Goal: Task Accomplishment & Management: Manage account settings

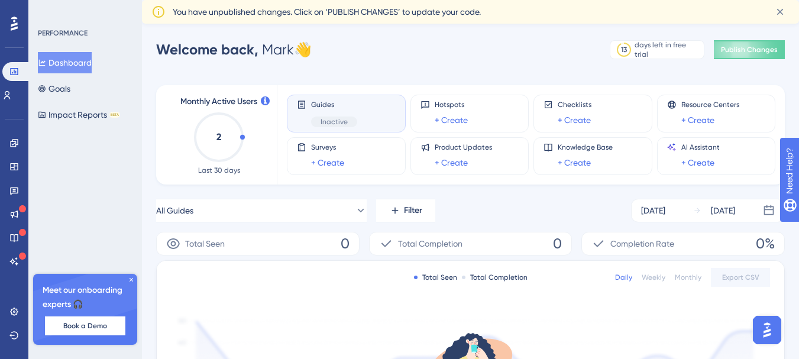
click at [129, 278] on icon at bounding box center [131, 279] width 7 height 7
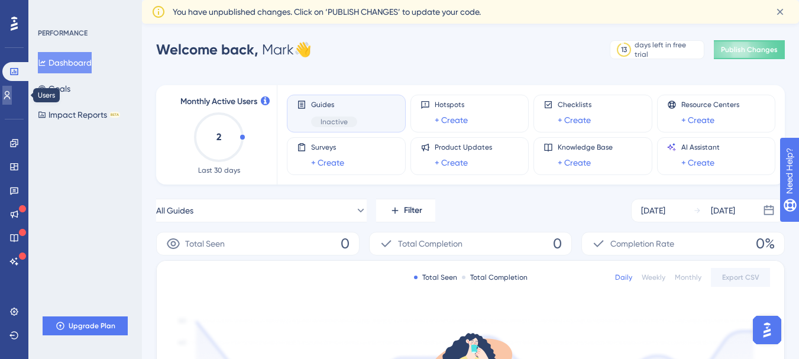
click at [12, 101] on link at bounding box center [6, 95] width 9 height 19
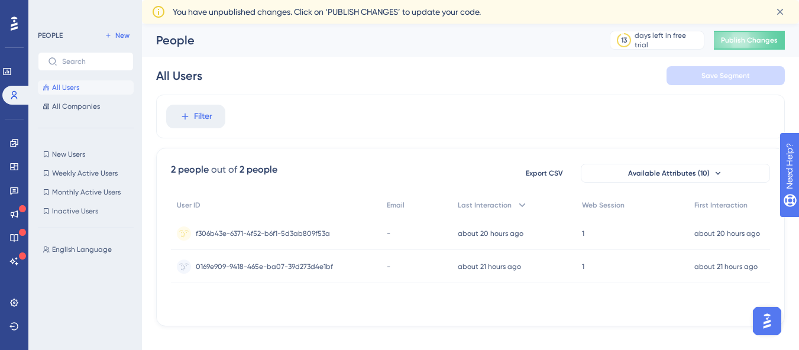
click at [305, 75] on div "All Users Save Segment" at bounding box center [470, 76] width 629 height 38
click at [199, 118] on span "Filter" at bounding box center [203, 116] width 18 height 14
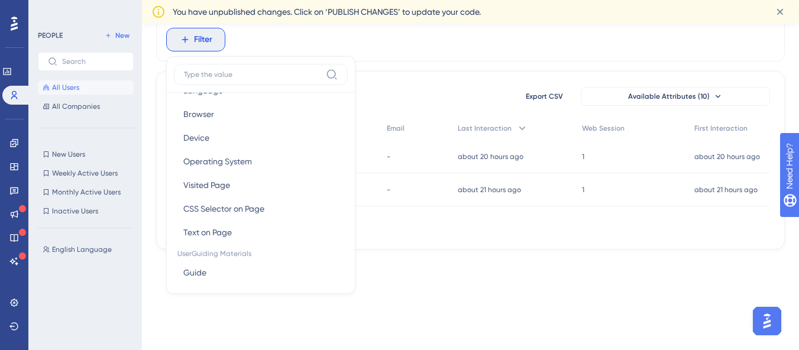
scroll to position [44, 0]
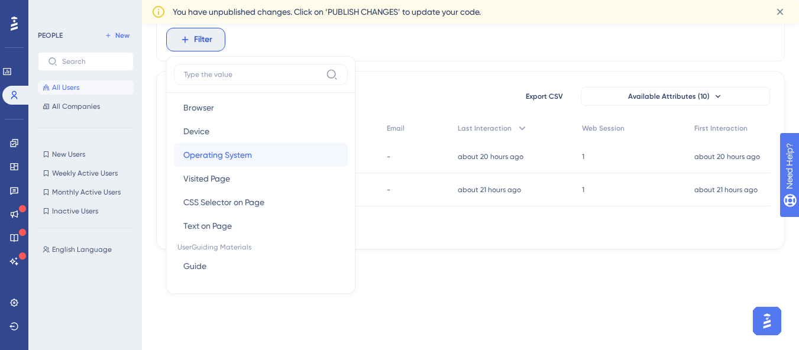
click at [254, 156] on button "Operating System Operating System" at bounding box center [261, 155] width 174 height 24
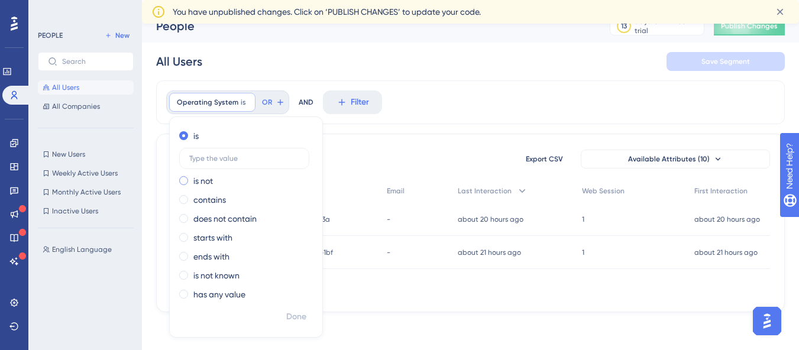
click at [209, 177] on label "is not" at bounding box center [203, 181] width 20 height 14
click at [187, 137] on span at bounding box center [183, 135] width 9 height 9
click at [192, 133] on input "radio" at bounding box center [192, 133] width 0 height 0
click at [213, 182] on label "is not" at bounding box center [203, 181] width 20 height 14
click at [215, 198] on label "contains" at bounding box center [209, 200] width 33 height 14
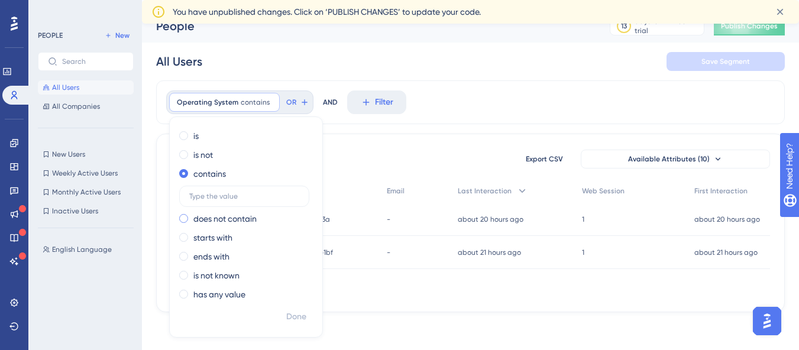
click at [218, 219] on label "does not contain" at bounding box center [224, 219] width 63 height 14
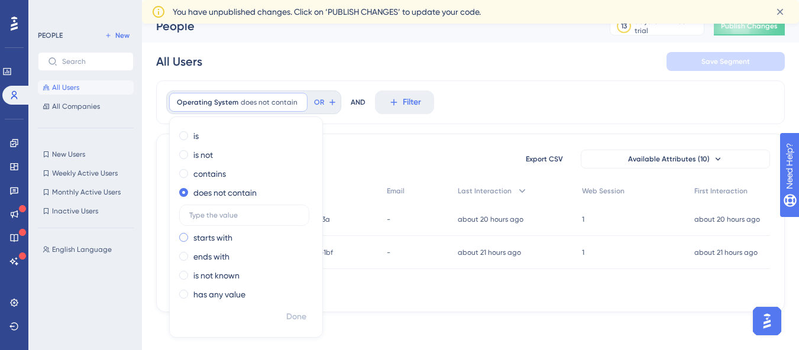
click at [218, 232] on label "starts with" at bounding box center [212, 238] width 39 height 14
click at [217, 255] on label "ends with" at bounding box center [211, 257] width 36 height 14
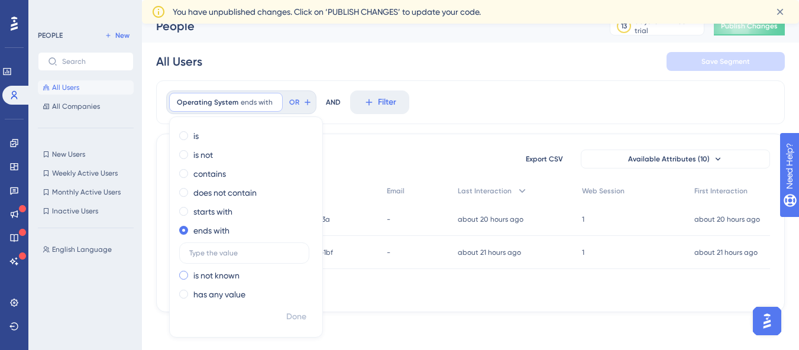
click at [218, 271] on label "is not known" at bounding box center [216, 276] width 46 height 14
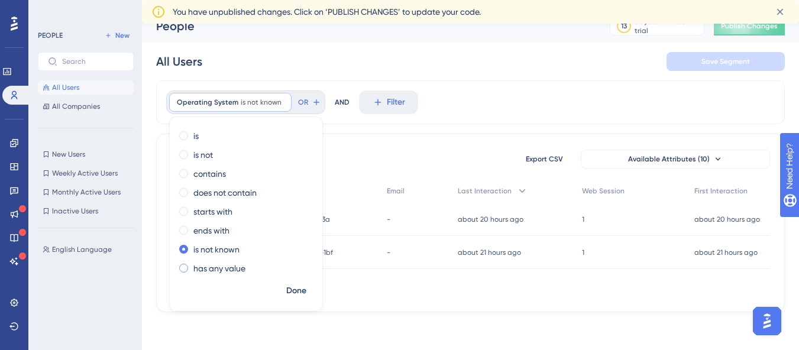
click at [220, 266] on label "has any value" at bounding box center [219, 268] width 52 height 14
click at [298, 291] on span "Done" at bounding box center [296, 291] width 20 height 14
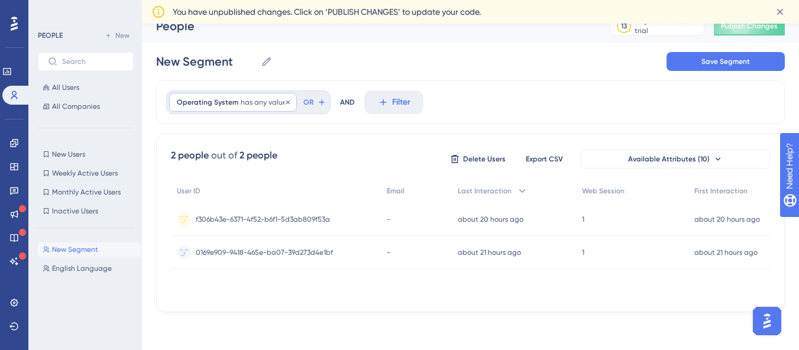
click at [241, 100] on span "has any value" at bounding box center [264, 102] width 46 height 9
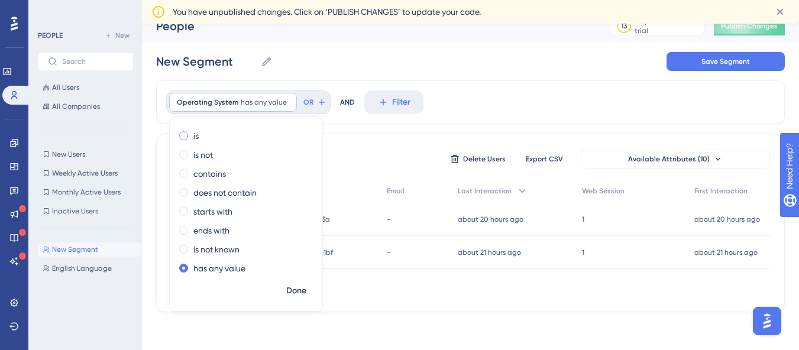
click at [190, 138] on div "is" at bounding box center [243, 136] width 129 height 14
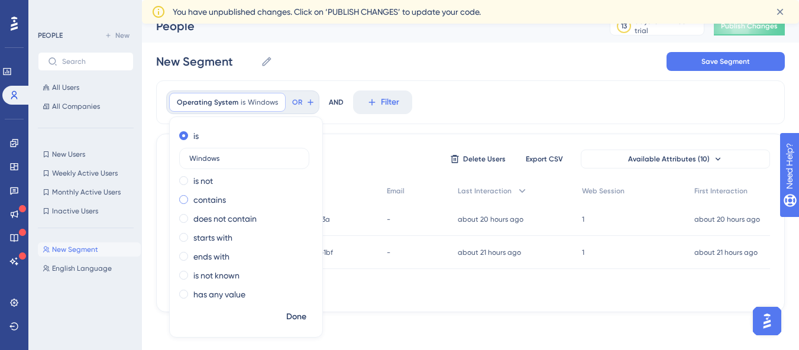
type input "Windows"
click at [215, 204] on label "contains" at bounding box center [209, 200] width 33 height 14
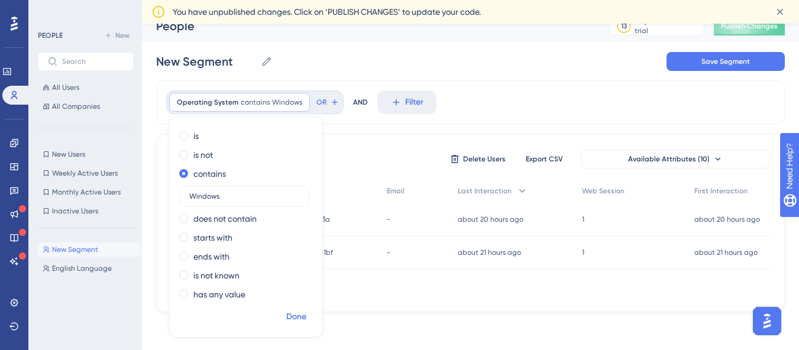
click at [301, 320] on span "Done" at bounding box center [296, 317] width 20 height 14
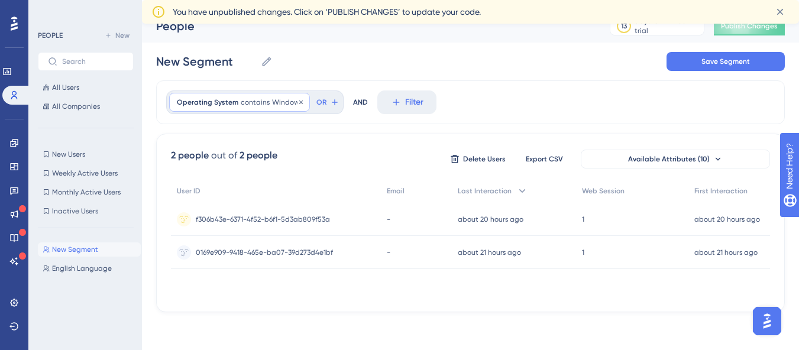
click at [226, 105] on span "Operating System" at bounding box center [208, 102] width 62 height 9
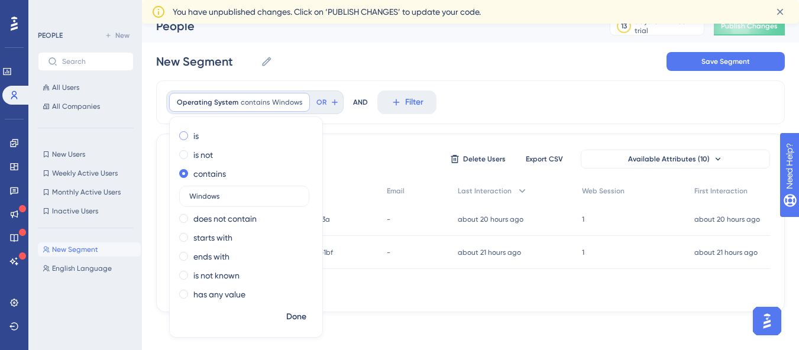
click at [193, 137] on div "is" at bounding box center [243, 136] width 129 height 14
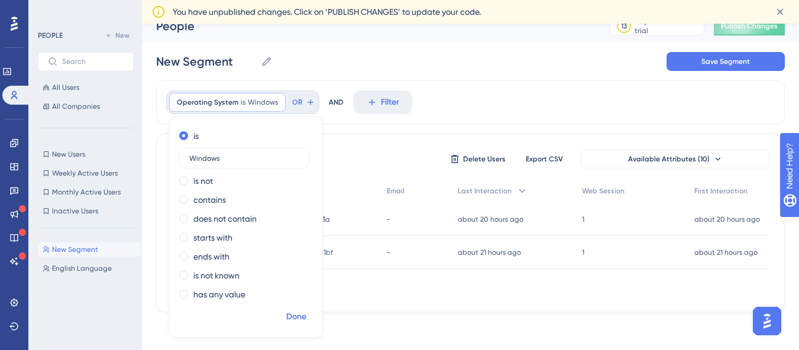
click at [292, 312] on span "Done" at bounding box center [296, 317] width 20 height 14
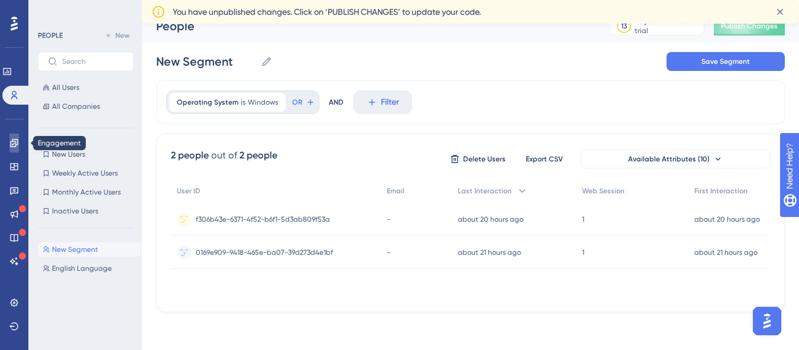
click at [15, 144] on icon at bounding box center [13, 142] width 9 height 9
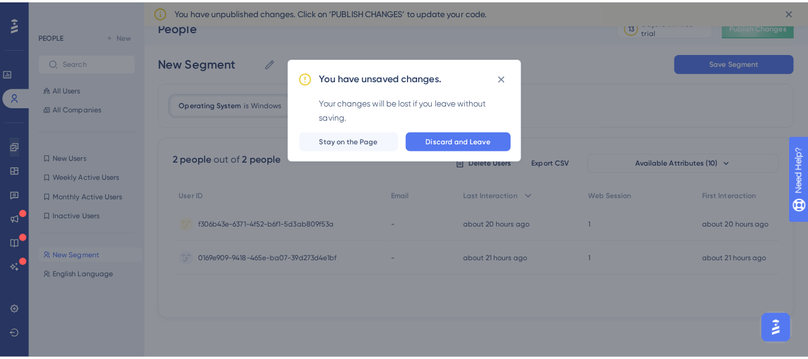
scroll to position [5, 0]
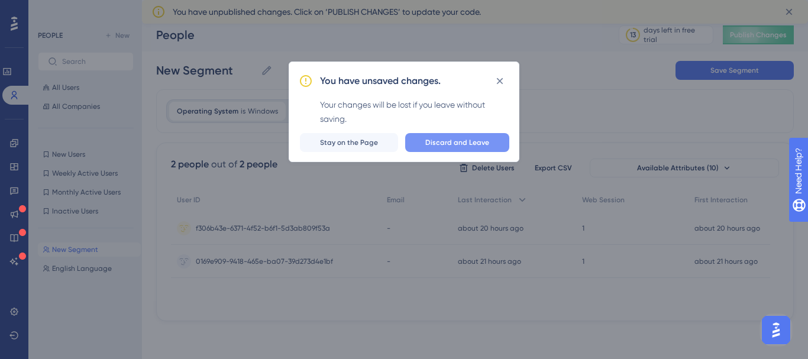
click at [463, 140] on span "Discard and Leave" at bounding box center [457, 142] width 64 height 9
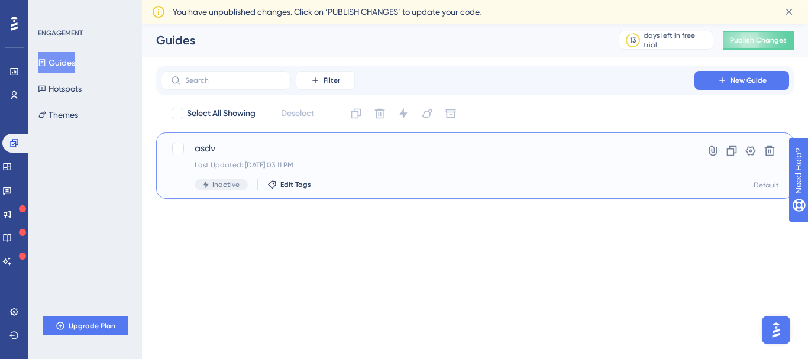
click at [450, 164] on div "Last Updated: Sep 08 2025, 03:11 PM" at bounding box center [428, 164] width 466 height 9
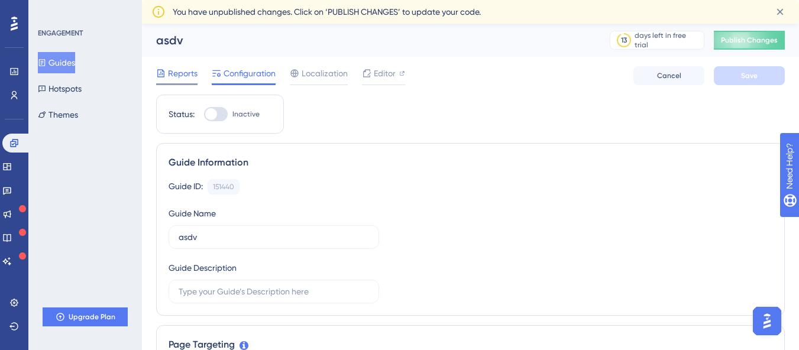
click at [184, 73] on span "Reports" at bounding box center [183, 73] width 30 height 14
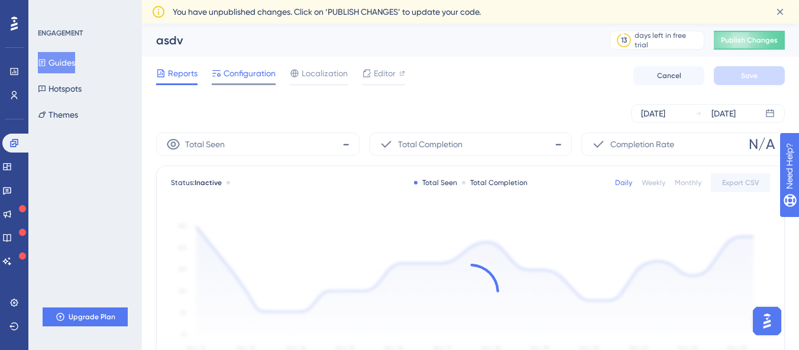
click at [257, 73] on span "Configuration" at bounding box center [250, 73] width 52 height 14
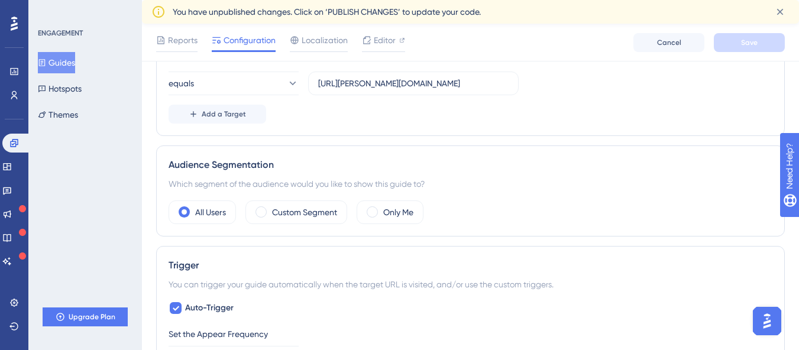
scroll to position [0, 9]
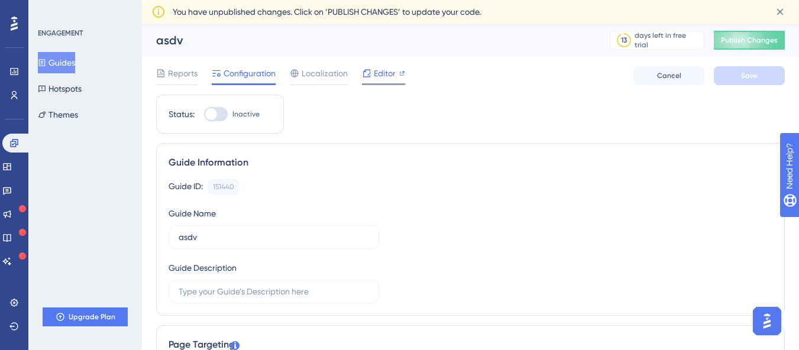
click at [374, 75] on span "Editor" at bounding box center [385, 73] width 22 height 14
click at [9, 96] on icon at bounding box center [13, 95] width 9 height 9
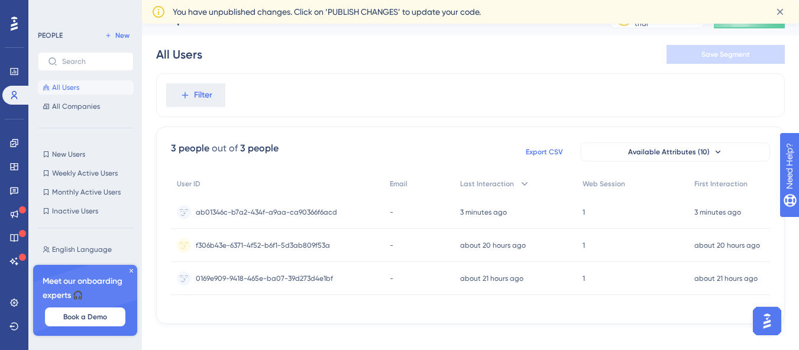
scroll to position [33, 0]
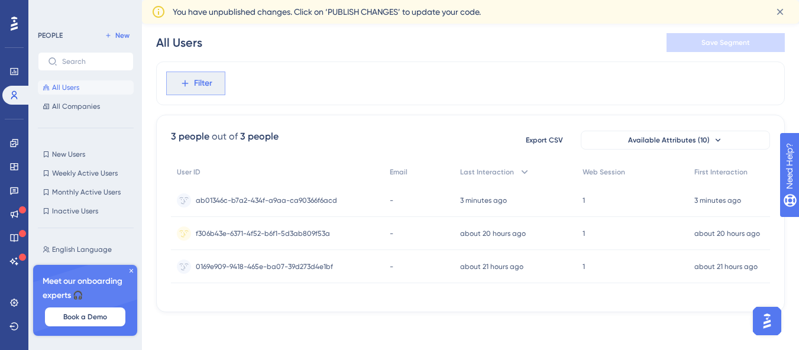
click at [211, 83] on span "Filter" at bounding box center [203, 83] width 18 height 14
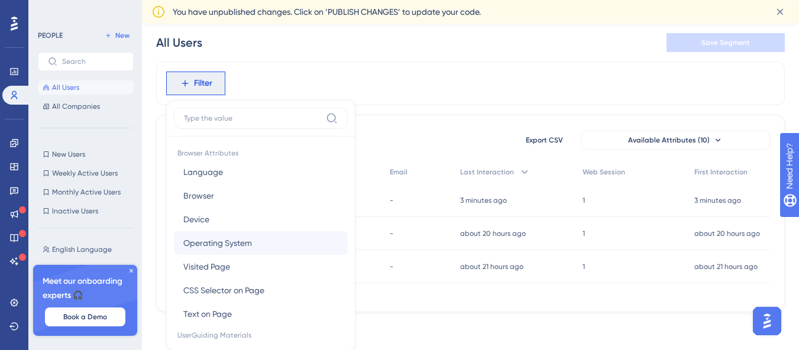
scroll to position [83, 0]
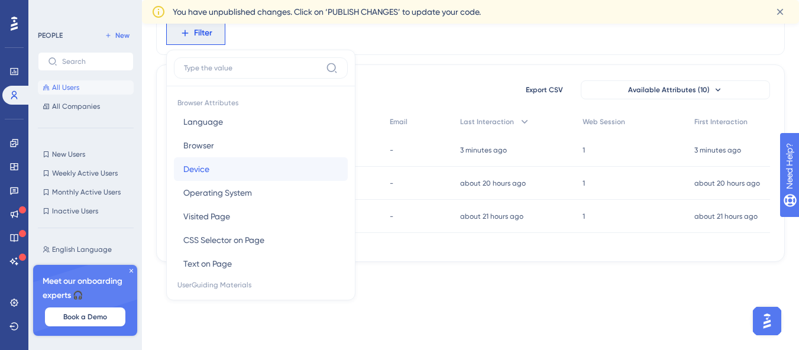
click at [212, 166] on button "Device Device" at bounding box center [261, 169] width 174 height 24
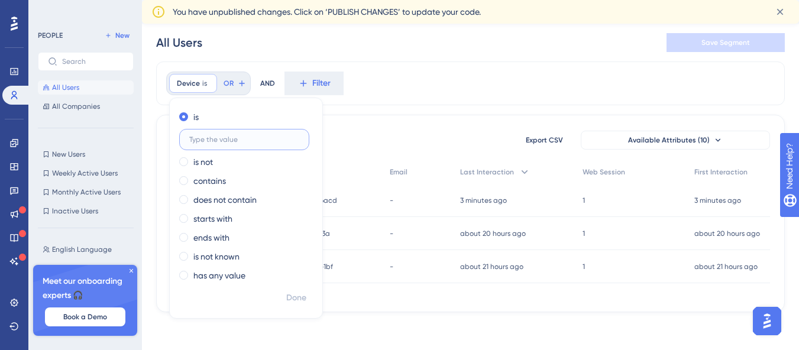
scroll to position [33, 0]
click at [208, 162] on label "is not" at bounding box center [203, 162] width 20 height 14
click at [240, 162] on input "text" at bounding box center [244, 158] width 110 height 8
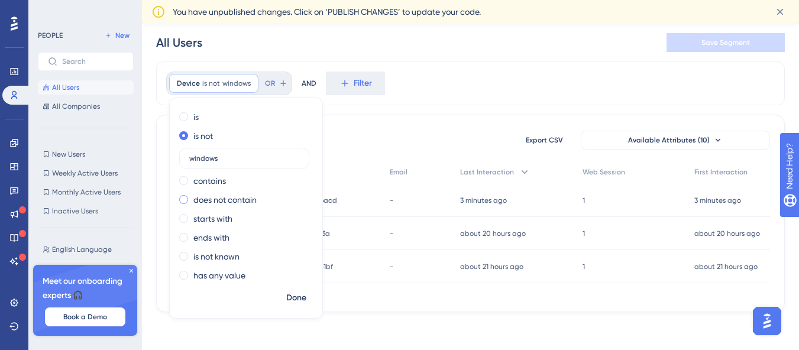
type input "windows"
click at [243, 199] on label "does not contain" at bounding box center [224, 200] width 63 height 14
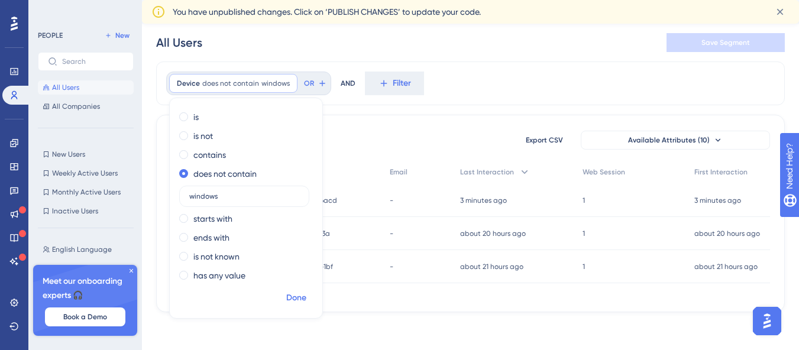
click at [291, 295] on span "Done" at bounding box center [296, 298] width 20 height 14
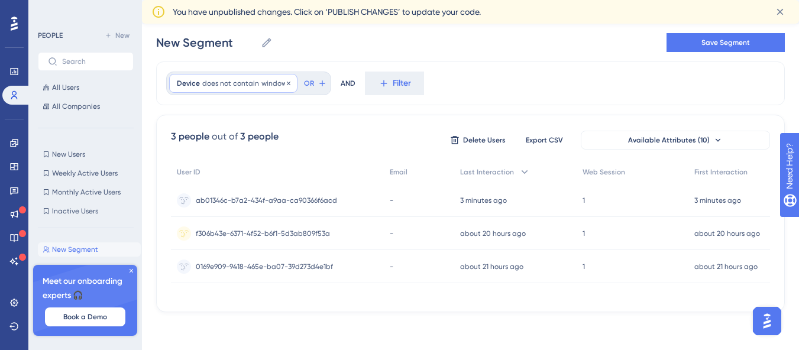
click at [224, 82] on span "does not contain" at bounding box center [230, 83] width 57 height 9
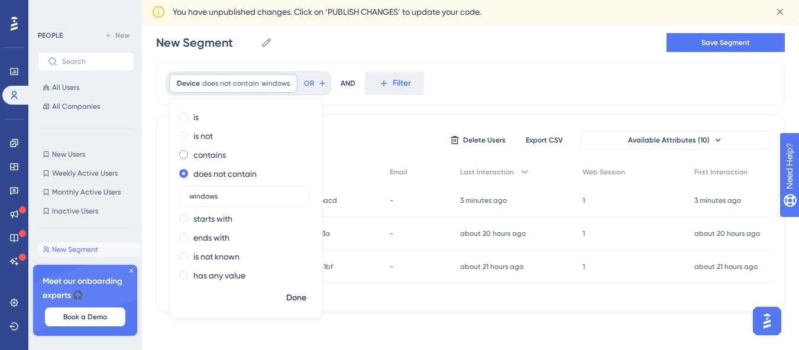
click at [216, 157] on label "contains" at bounding box center [209, 155] width 33 height 14
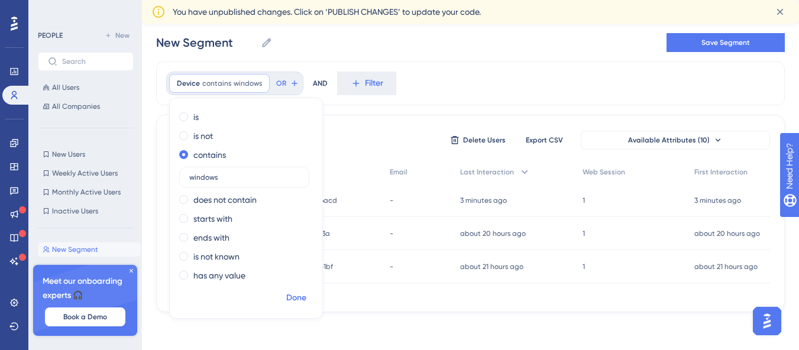
click at [290, 297] on span "Done" at bounding box center [296, 298] width 20 height 14
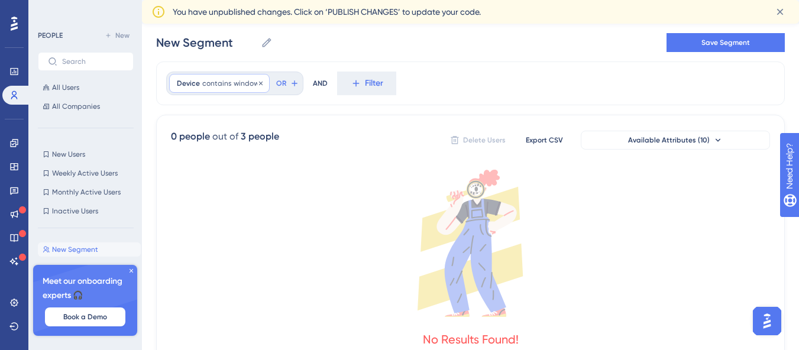
click at [202, 74] on div "Device contains windows windows Remove" at bounding box center [219, 83] width 101 height 19
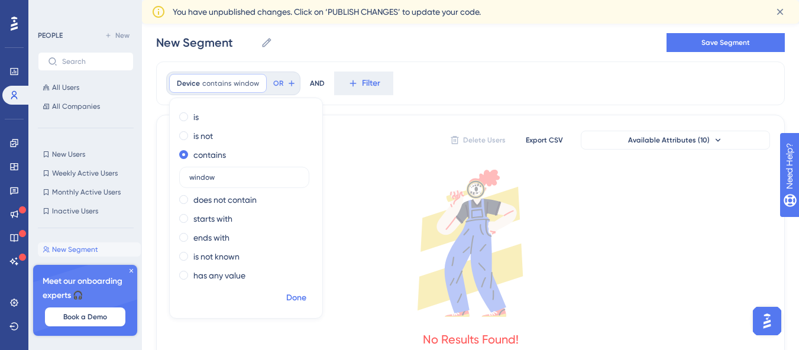
type input "window"
click at [298, 304] on span "Done" at bounding box center [296, 298] width 20 height 14
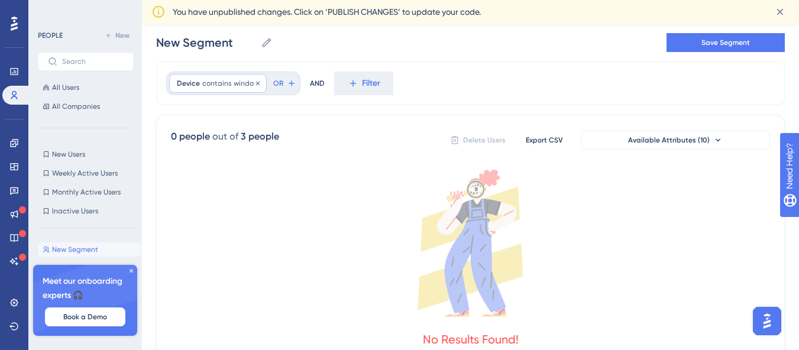
click at [206, 83] on span "contains" at bounding box center [216, 83] width 29 height 9
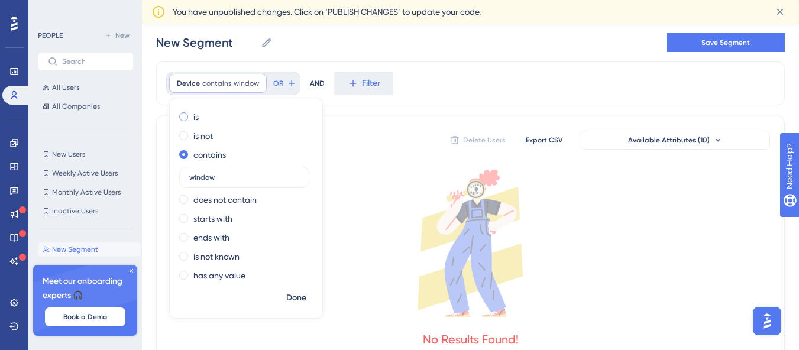
click at [200, 119] on div "is" at bounding box center [243, 117] width 129 height 14
click at [298, 295] on span "Done" at bounding box center [296, 298] width 20 height 14
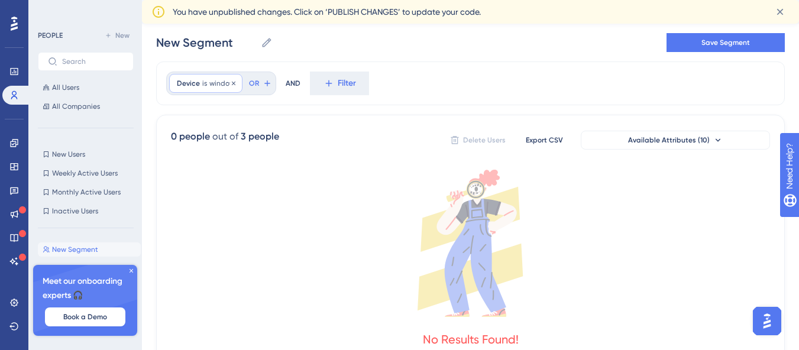
click at [223, 80] on span "window" at bounding box center [221, 83] width 25 height 9
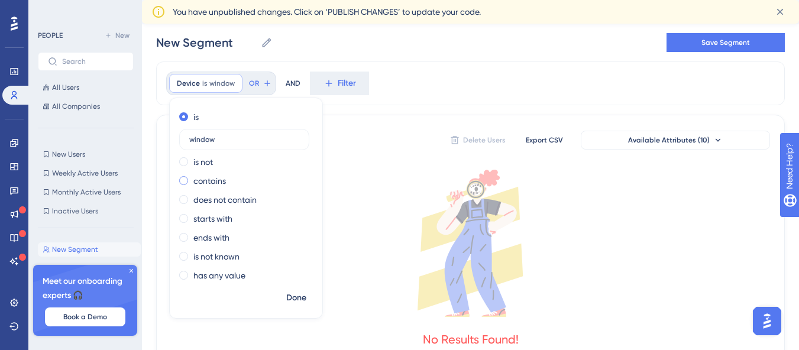
click at [210, 187] on label "contains" at bounding box center [209, 181] width 33 height 14
click at [201, 219] on label "starts with" at bounding box center [212, 219] width 39 height 14
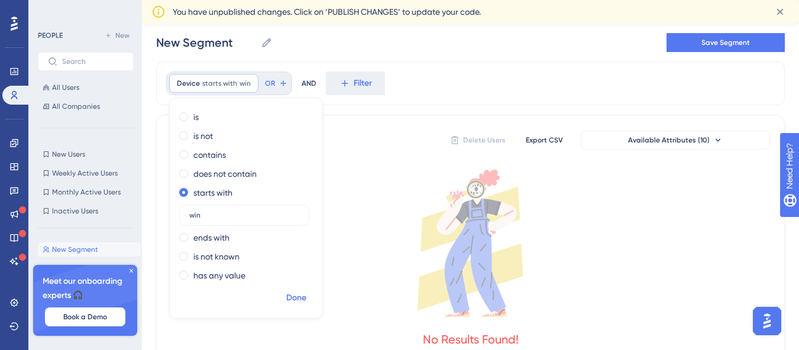
type input "win"
click at [293, 299] on span "Done" at bounding box center [296, 298] width 20 height 14
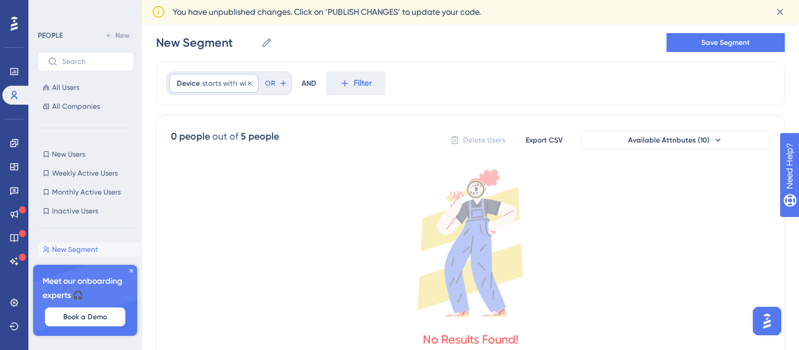
click at [240, 85] on span "win" at bounding box center [245, 83] width 11 height 9
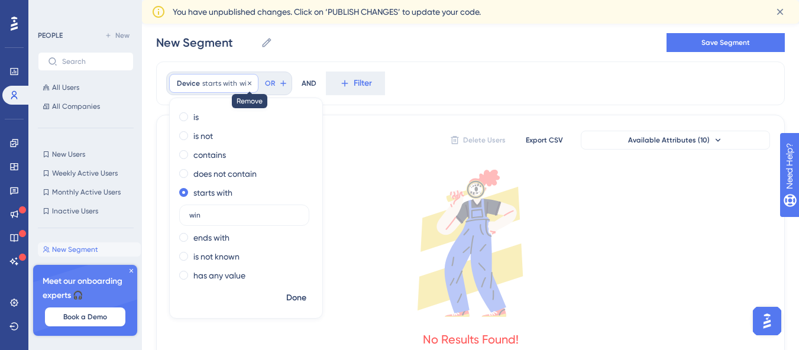
click at [249, 82] on icon at bounding box center [250, 83] width 4 height 4
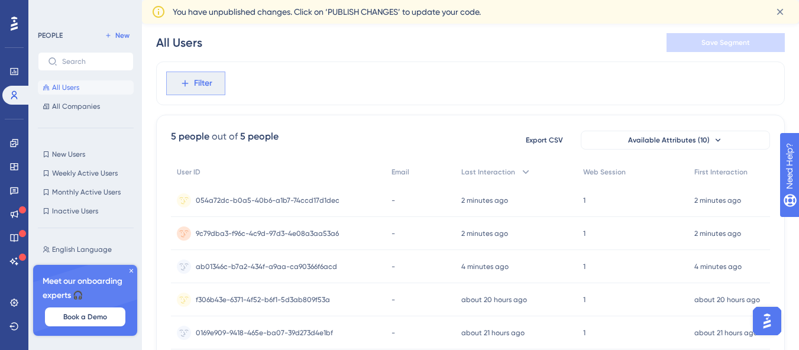
click at [211, 82] on span "Filter" at bounding box center [203, 83] width 18 height 14
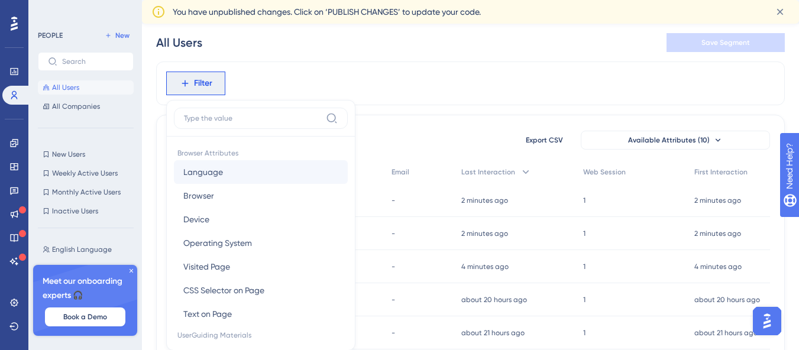
scroll to position [81, 0]
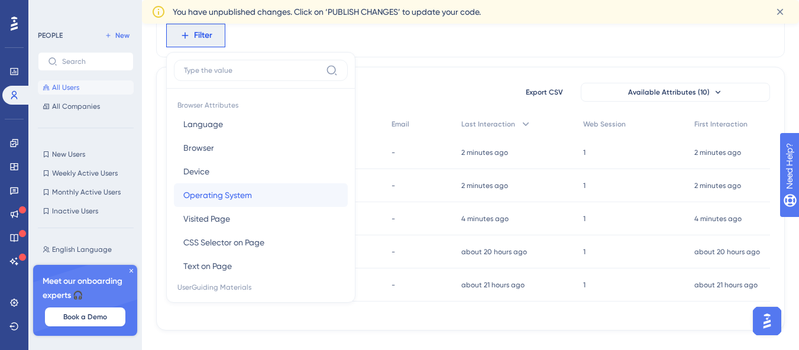
click at [212, 195] on span "Operating System" at bounding box center [217, 195] width 69 height 14
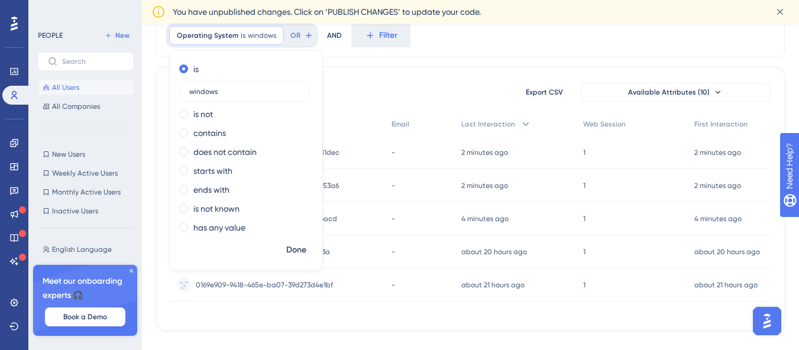
type input "windows"
click at [379, 98] on div "5 people out of 5 people Export CSV Available Attributes (10)" at bounding box center [470, 92] width 599 height 21
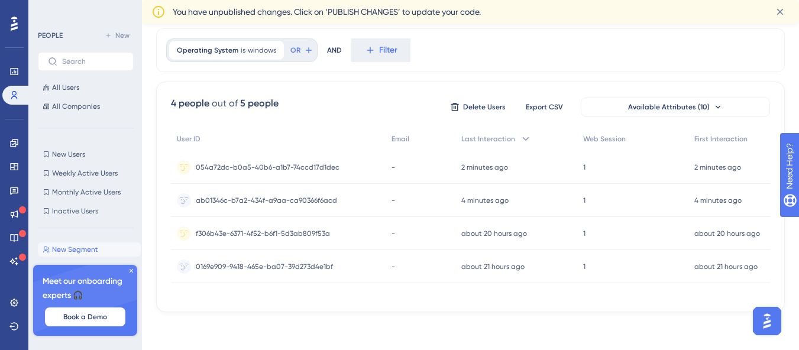
scroll to position [70, 0]
click at [241, 46] on span "is" at bounding box center [243, 50] width 5 height 9
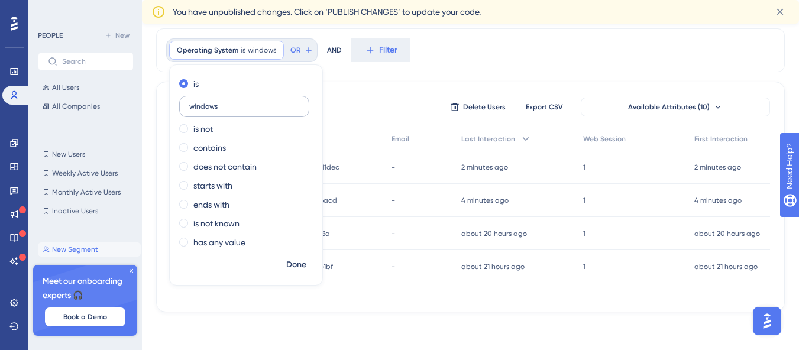
click at [233, 109] on label "windows" at bounding box center [244, 106] width 130 height 21
click at [233, 109] on input "windows" at bounding box center [244, 106] width 110 height 8
click at [299, 261] on span "Done" at bounding box center [296, 265] width 20 height 14
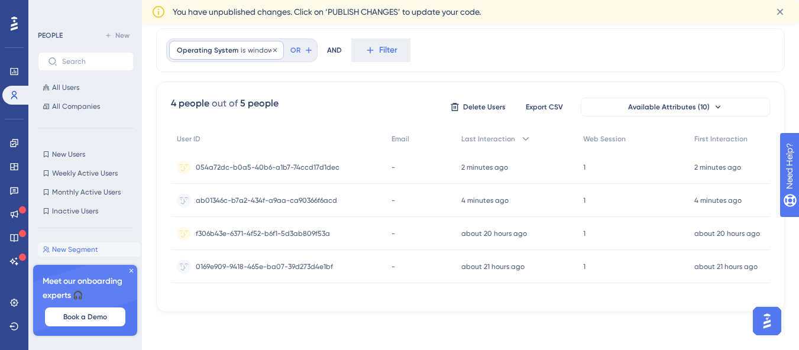
click at [248, 50] on span "windows" at bounding box center [262, 50] width 28 height 9
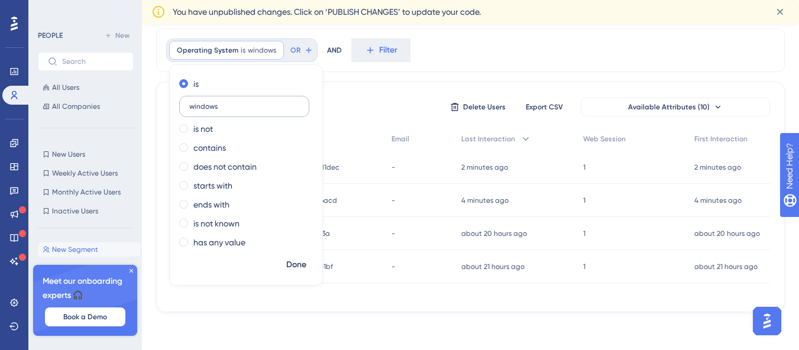
click at [223, 102] on input "windows" at bounding box center [244, 106] width 110 height 8
type input "w"
type input "windows"
click at [292, 258] on span "Done" at bounding box center [296, 265] width 20 height 14
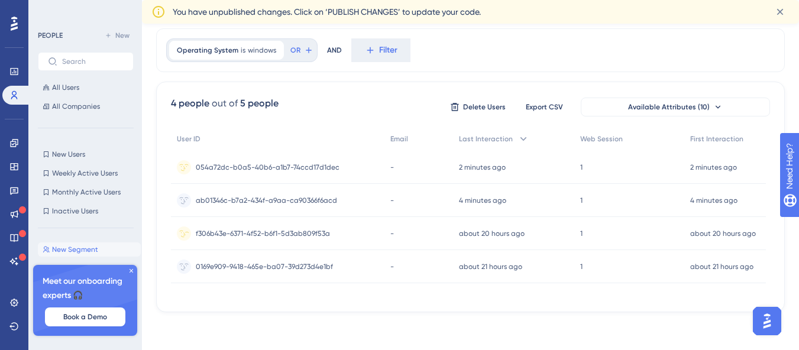
scroll to position [66, 0]
click at [241, 51] on span "is" at bounding box center [243, 50] width 5 height 9
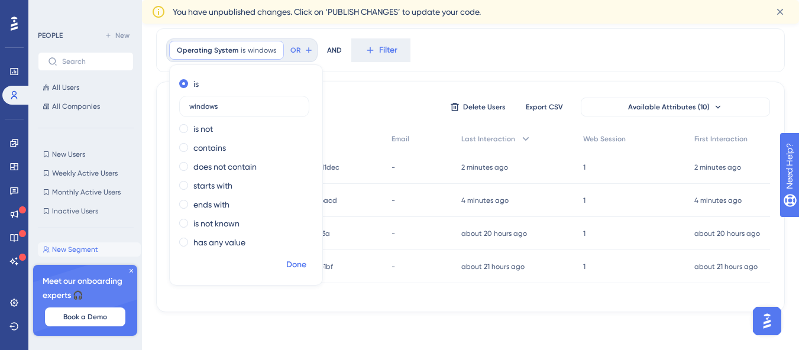
drag, startPoint x: 291, startPoint y: 259, endPoint x: 292, endPoint y: 248, distance: 10.7
click at [292, 259] on span "Done" at bounding box center [296, 265] width 20 height 14
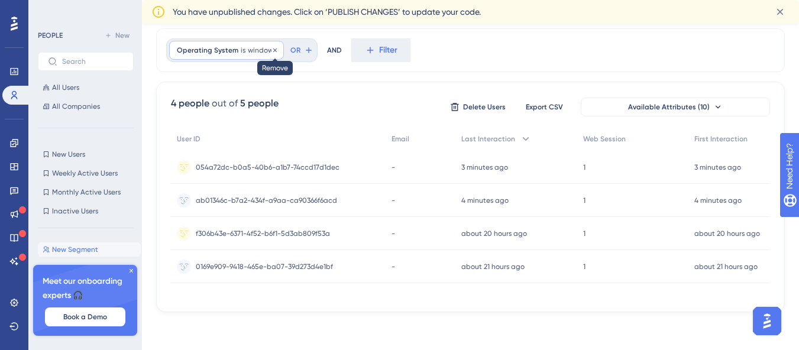
click at [274, 52] on icon at bounding box center [275, 50] width 7 height 7
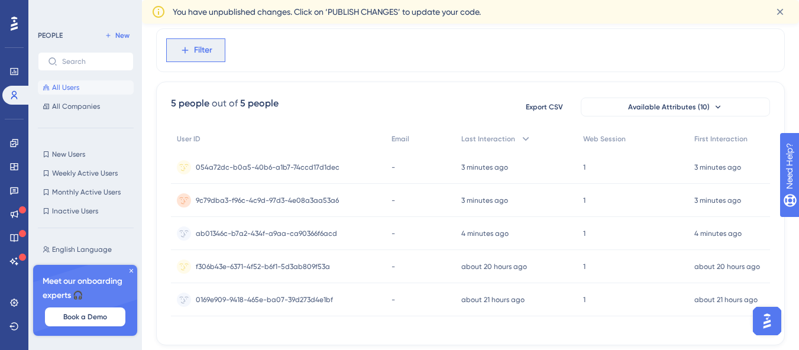
click at [220, 51] on button "Filter" at bounding box center [195, 50] width 59 height 24
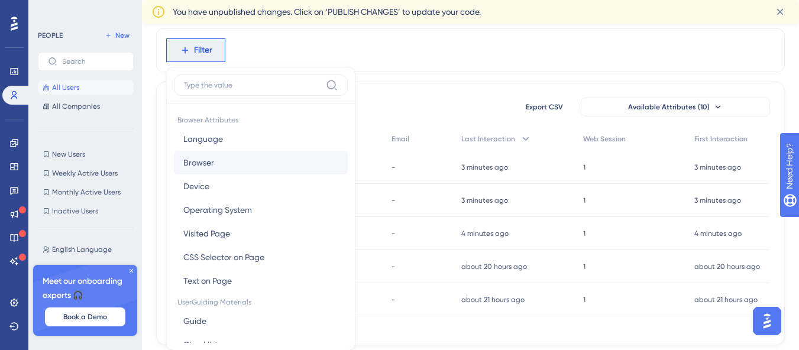
scroll to position [98, 0]
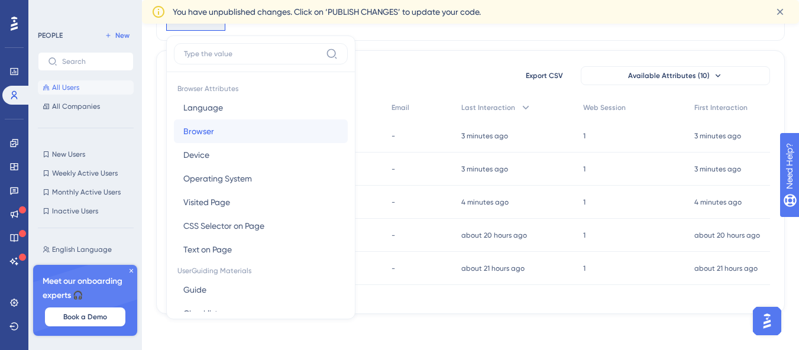
click at [208, 131] on span "Browser" at bounding box center [198, 131] width 31 height 14
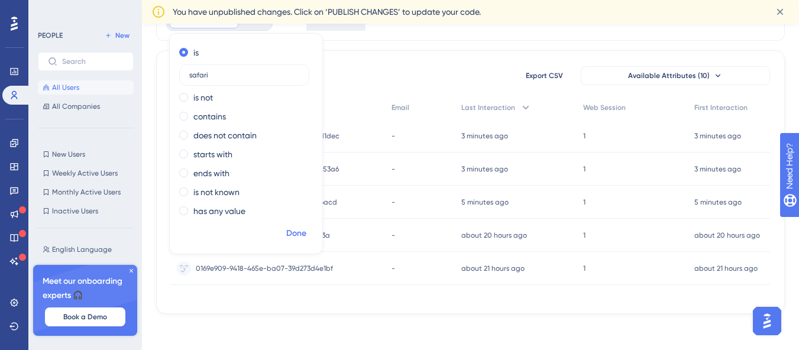
type input "safari"
click at [296, 236] on span "Done" at bounding box center [296, 234] width 20 height 14
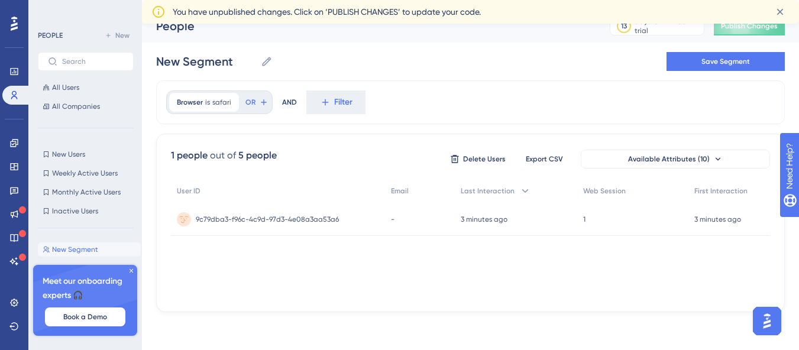
scroll to position [14, 0]
click at [298, 251] on div "User ID Email Last Interaction Web Session First Interaction 9c79dba3-f96c-4c9d…" at bounding box center [470, 238] width 599 height 118
click at [291, 218] on span "9c79dba3-f96c-4c9d-97d3-4e08a3aa53a6" at bounding box center [267, 219] width 143 height 9
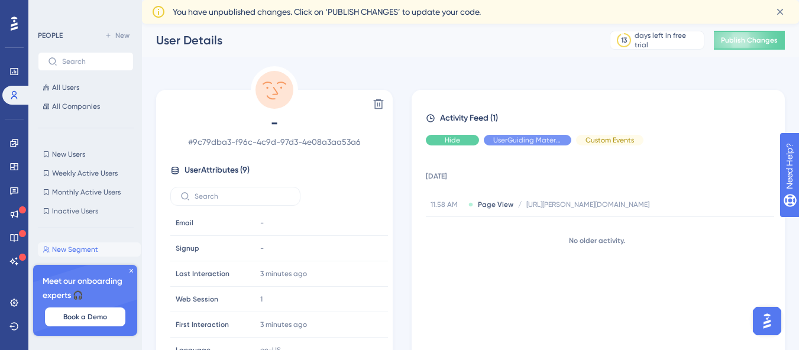
click at [461, 141] on div "Hide" at bounding box center [452, 140] width 53 height 11
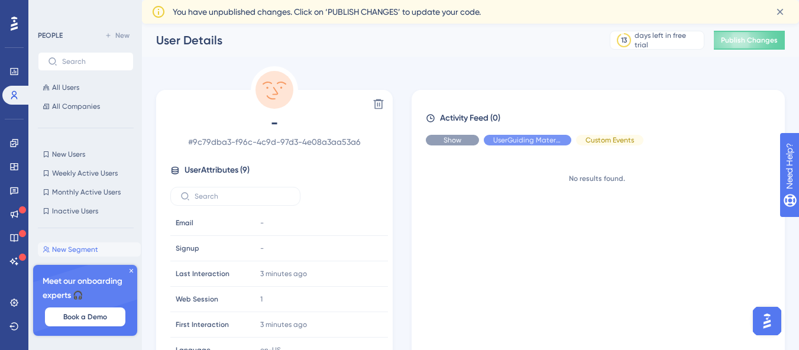
click at [450, 137] on span "Show" at bounding box center [453, 139] width 18 height 9
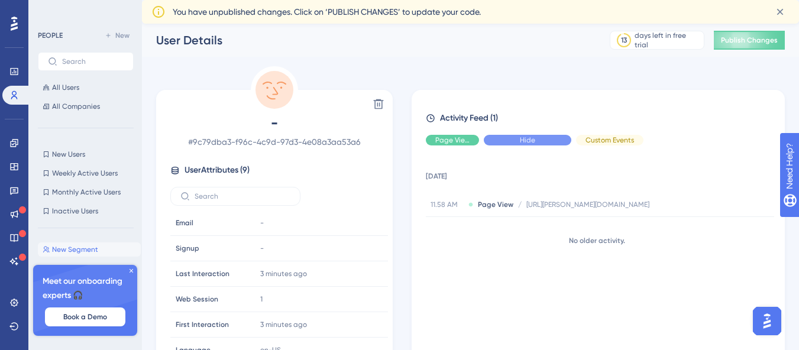
click at [536, 142] on div "Hide" at bounding box center [528, 140] width 88 height 11
click at [532, 137] on span "Show" at bounding box center [528, 139] width 18 height 9
click at [599, 137] on div "Hide" at bounding box center [609, 140] width 67 height 11
click at [605, 139] on span "Show" at bounding box center [610, 139] width 18 height 9
click at [440, 139] on div "Hide" at bounding box center [452, 140] width 53 height 11
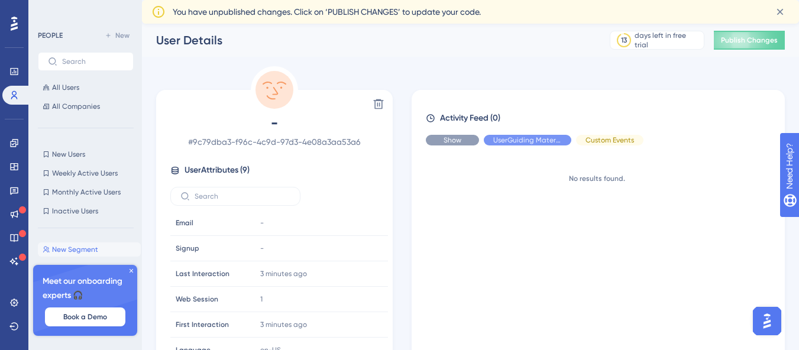
click at [440, 139] on div "Show" at bounding box center [452, 140] width 53 height 11
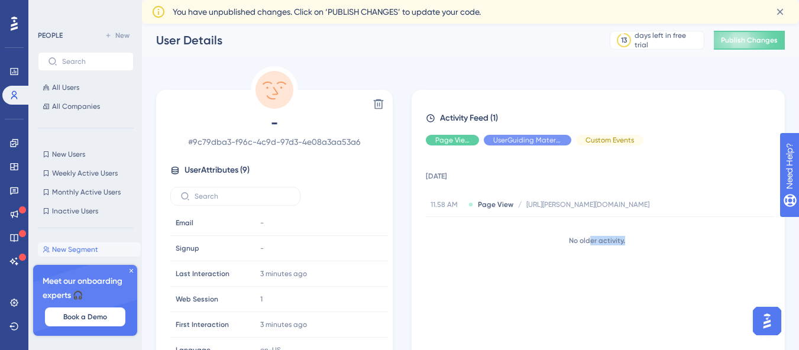
drag, startPoint x: 587, startPoint y: 243, endPoint x: 639, endPoint y: 241, distance: 51.5
click at [639, 241] on div "No older activity." at bounding box center [597, 240] width 343 height 9
click at [643, 240] on div "No older activity." at bounding box center [597, 240] width 343 height 9
click at [449, 141] on span "Hide" at bounding box center [452, 139] width 15 height 9
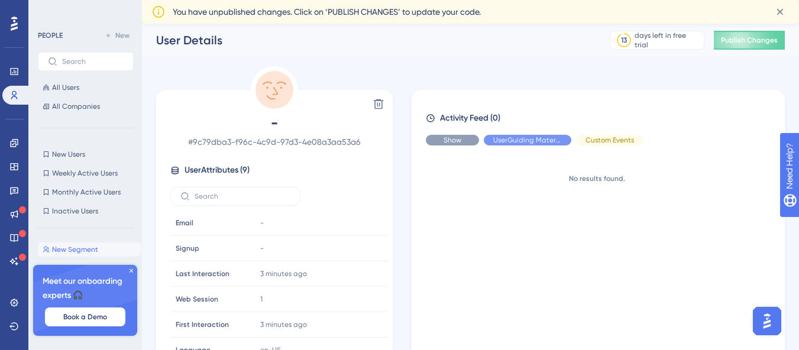
click at [447, 138] on span "Show" at bounding box center [453, 139] width 18 height 9
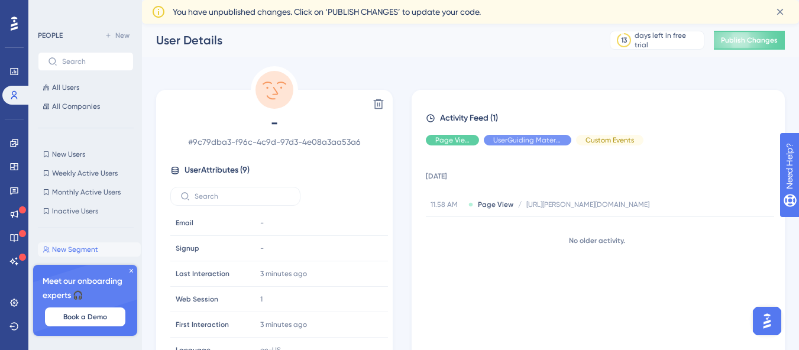
click at [531, 244] on div "No older activity." at bounding box center [597, 240] width 343 height 9
click at [531, 138] on span "Hide" at bounding box center [527, 139] width 15 height 9
click at [531, 138] on span "Show" at bounding box center [528, 139] width 18 height 9
click at [757, 43] on span "Publish Changes" at bounding box center [749, 39] width 57 height 9
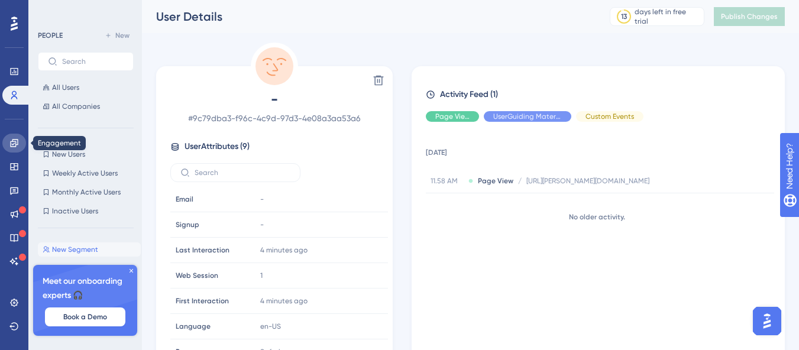
click at [14, 137] on link at bounding box center [14, 143] width 24 height 19
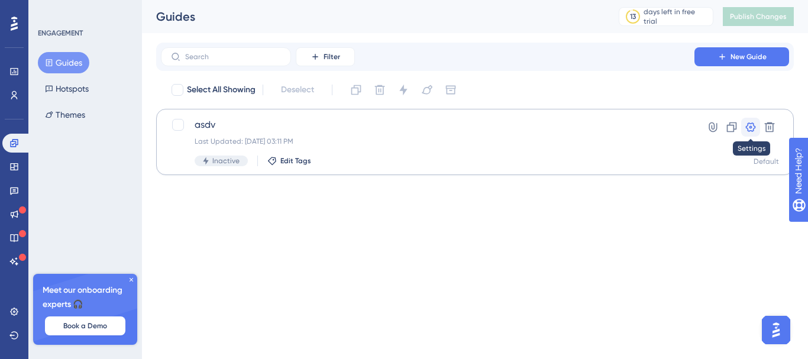
click at [749, 131] on icon at bounding box center [751, 126] width 10 height 9
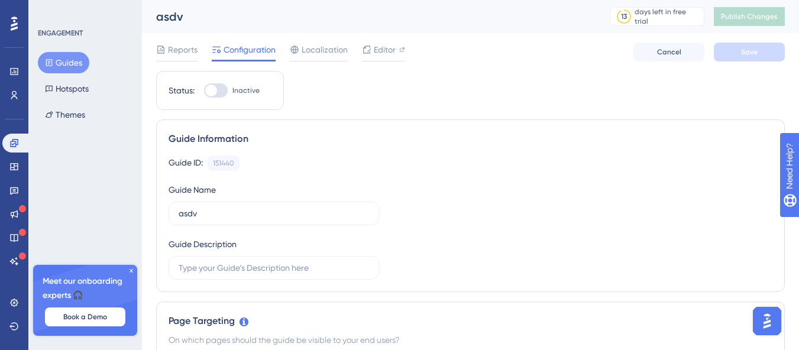
click at [212, 92] on div at bounding box center [211, 91] width 12 height 12
click at [204, 91] on input "Inactive" at bounding box center [204, 91] width 1 height 1
checkbox input "true"
click at [737, 60] on button "Save" at bounding box center [749, 52] width 71 height 19
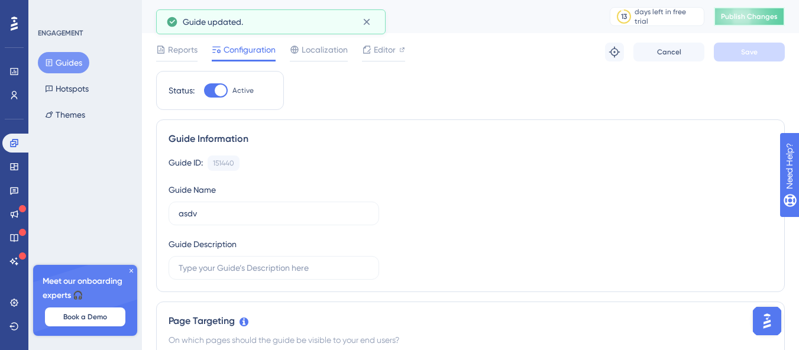
click at [774, 17] on span "Publish Changes" at bounding box center [749, 16] width 57 height 9
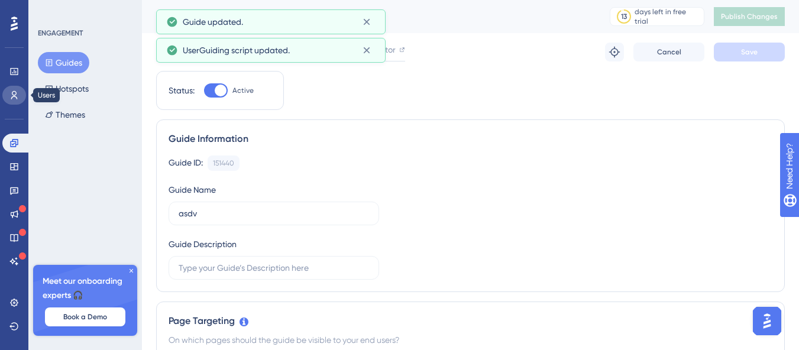
click at [11, 102] on link at bounding box center [14, 95] width 24 height 19
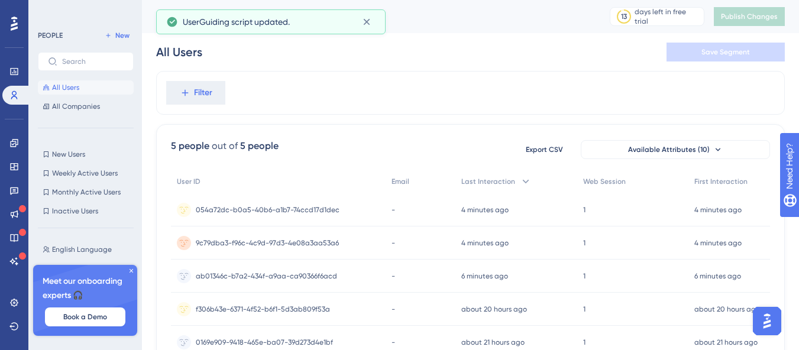
click at [357, 143] on div "5 people out of 5 people Export CSV Available Attributes (10)" at bounding box center [470, 149] width 599 height 21
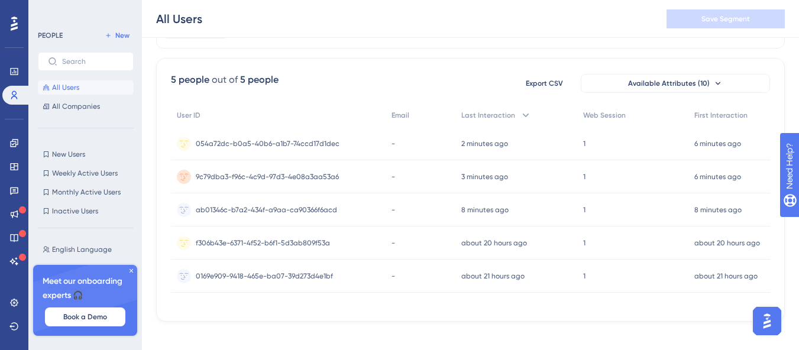
scroll to position [76, 0]
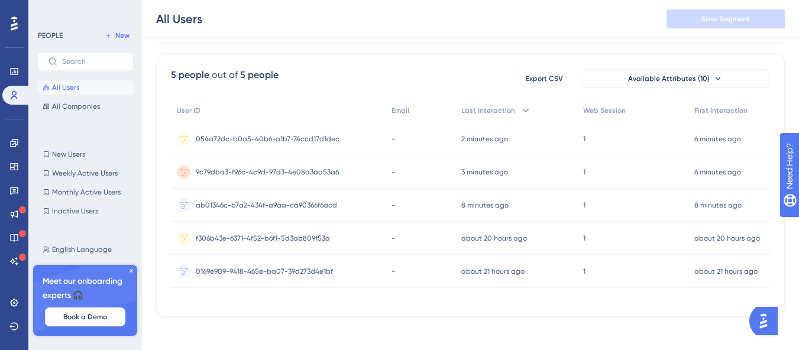
click at [312, 86] on div "5 people out of 5 people Export CSV Available Attributes (10)" at bounding box center [470, 78] width 599 height 21
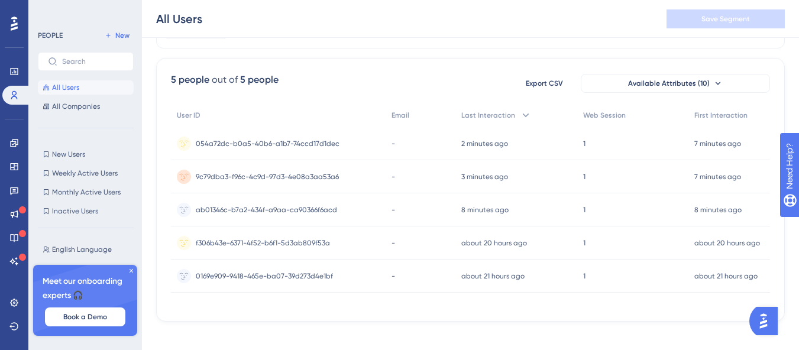
click at [434, 76] on div "5 people out of 5 people Export CSV Available Attributes (10)" at bounding box center [470, 83] width 599 height 21
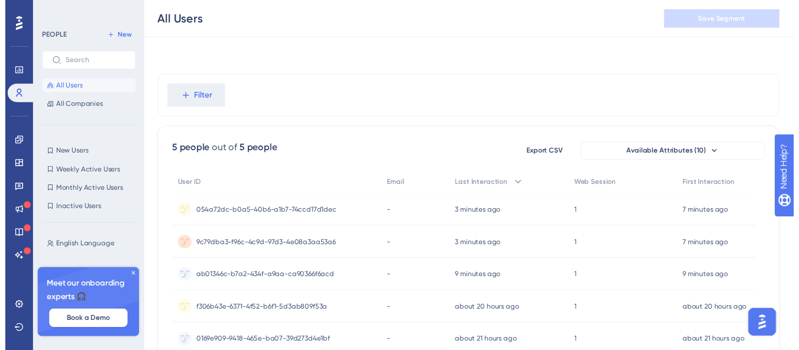
scroll to position [71, 0]
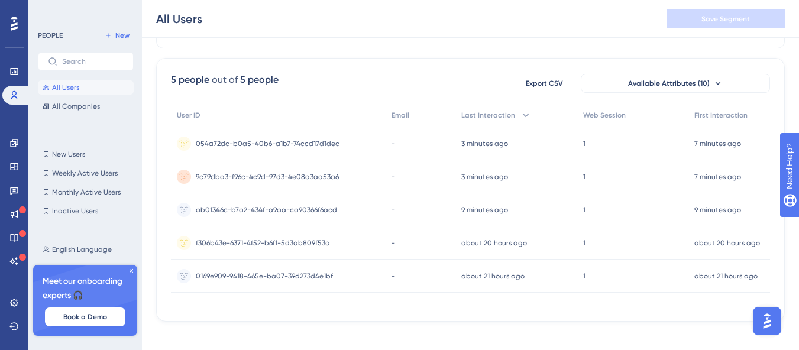
click at [131, 273] on icon at bounding box center [131, 270] width 7 height 7
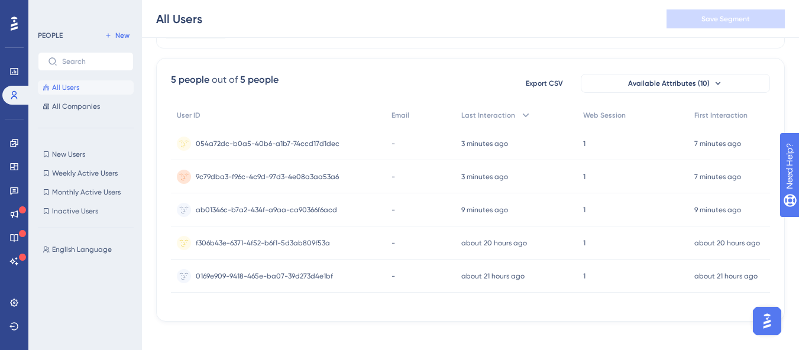
scroll to position [76, 0]
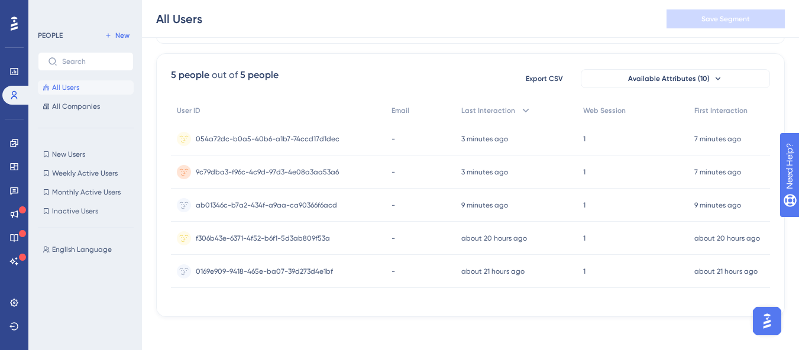
click at [332, 89] on div "5 people out of 5 people Export CSV Available Attributes (10)" at bounding box center [470, 78] width 599 height 21
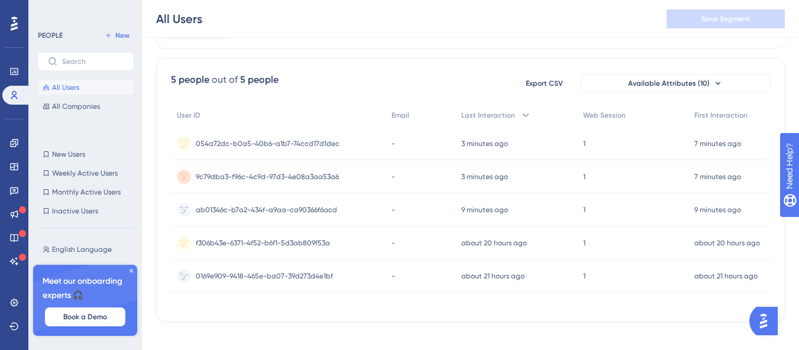
click at [271, 273] on span "0169e909-9418-465e-ba07-39d273d4e1bf" at bounding box center [264, 276] width 137 height 9
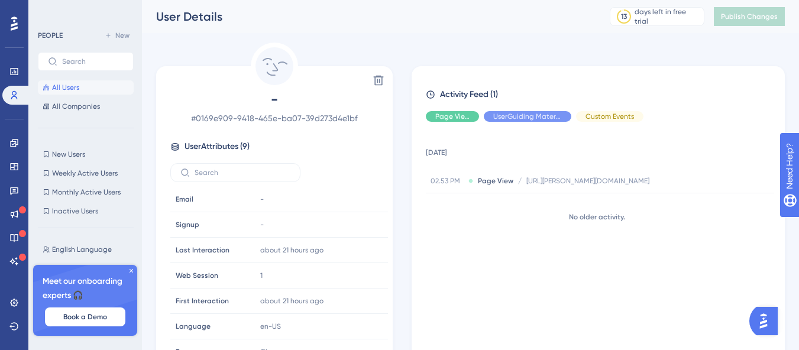
click at [275, 106] on span "-" at bounding box center [274, 99] width 208 height 19
click at [382, 80] on icon at bounding box center [379, 81] width 10 height 10
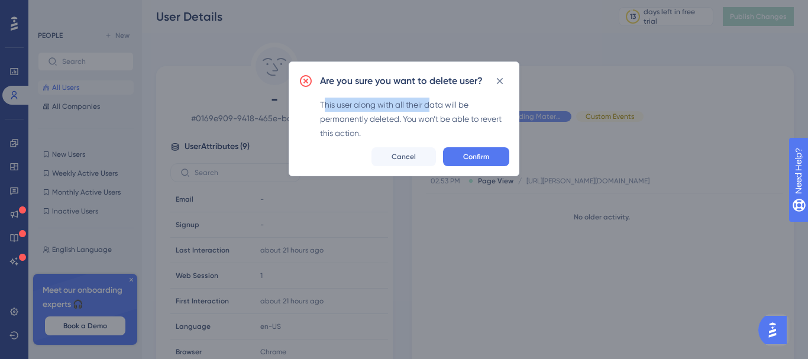
drag, startPoint x: 322, startPoint y: 104, endPoint x: 430, endPoint y: 106, distance: 107.1
click at [430, 106] on div "This user along with all their data will be permanently deleted. You won’t be a…" at bounding box center [414, 119] width 189 height 43
click at [434, 118] on div "This user along with all their data will be permanently deleted. You won’t be a…" at bounding box center [414, 119] width 189 height 43
drag, startPoint x: 444, startPoint y: 102, endPoint x: 392, endPoint y: 113, distance: 52.7
click at [458, 102] on div "This user along with all their data will be permanently deleted. You won’t be a…" at bounding box center [414, 119] width 189 height 43
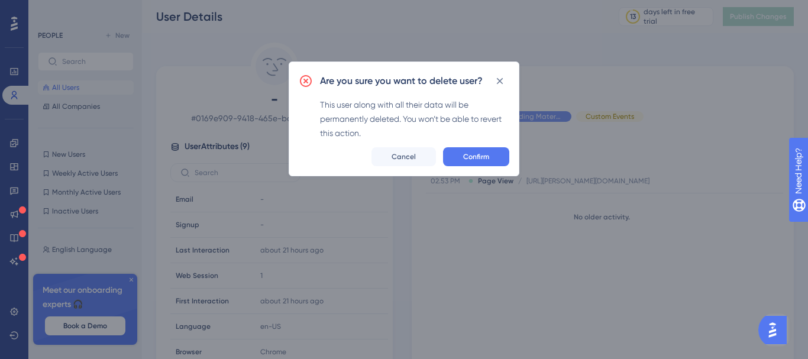
drag, startPoint x: 334, startPoint y: 118, endPoint x: 382, endPoint y: 118, distance: 47.9
click at [335, 118] on div "This user along with all their data will be permanently deleted. You won’t be a…" at bounding box center [414, 119] width 189 height 43
drag, startPoint x: 404, startPoint y: 118, endPoint x: 479, endPoint y: 117, distance: 74.6
click at [479, 117] on div "This user along with all their data will be permanently deleted. You won’t be a…" at bounding box center [414, 119] width 189 height 43
click at [489, 118] on div "This user along with all their data will be permanently deleted. You won’t be a…" at bounding box center [414, 119] width 189 height 43
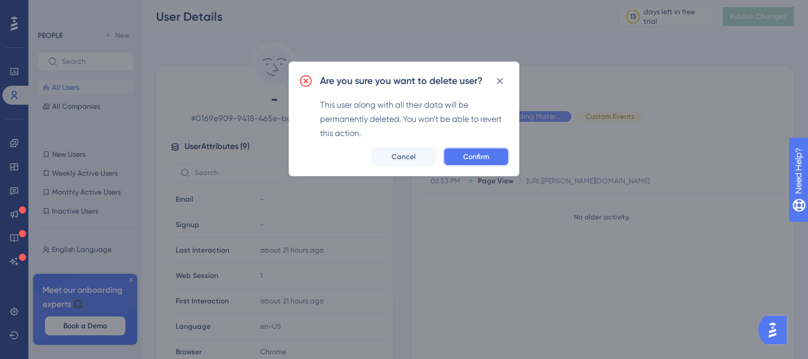
click at [472, 154] on span "Confirm" at bounding box center [476, 156] width 26 height 9
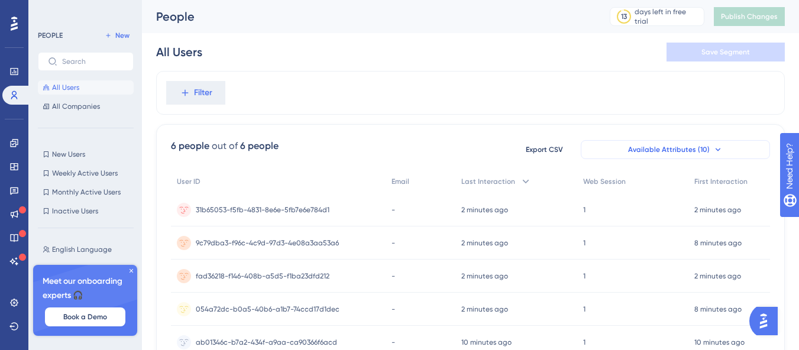
click at [660, 151] on span "Available Attributes (10)" at bounding box center [669, 149] width 82 height 9
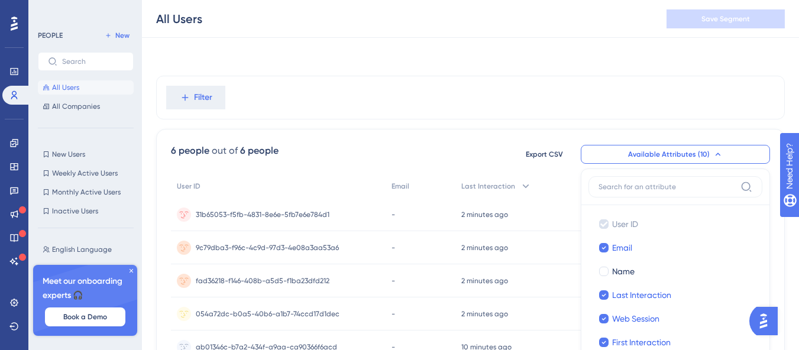
scroll to position [112, 0]
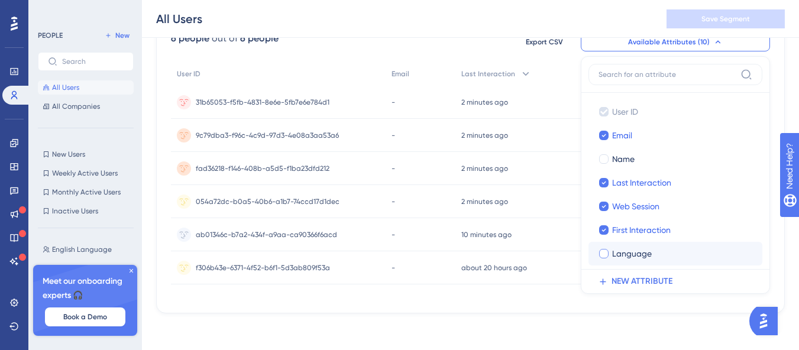
click at [624, 252] on span "Language" at bounding box center [632, 254] width 40 height 14
checkbox input "true"
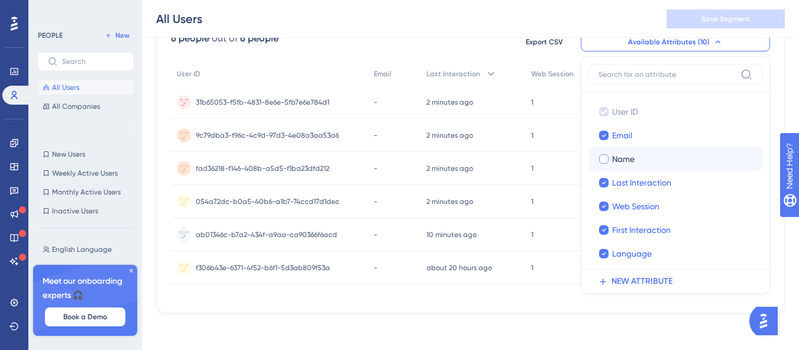
click at [628, 157] on span "Name" at bounding box center [623, 159] width 22 height 14
checkbox input "true"
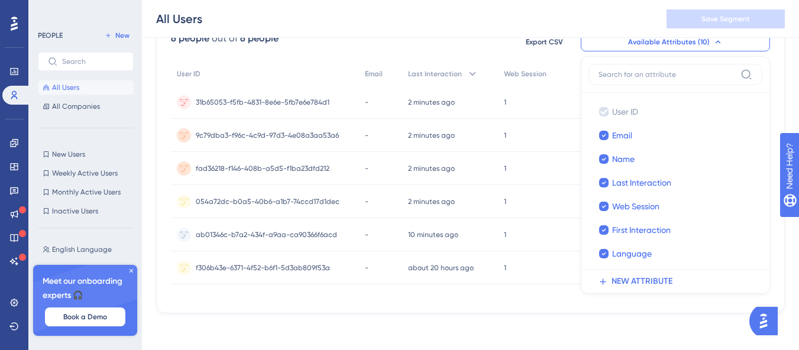
click at [540, 299] on div "6 people out of 6 people Export CSV Available Attributes (10) User ID User ID E…" at bounding box center [470, 165] width 629 height 297
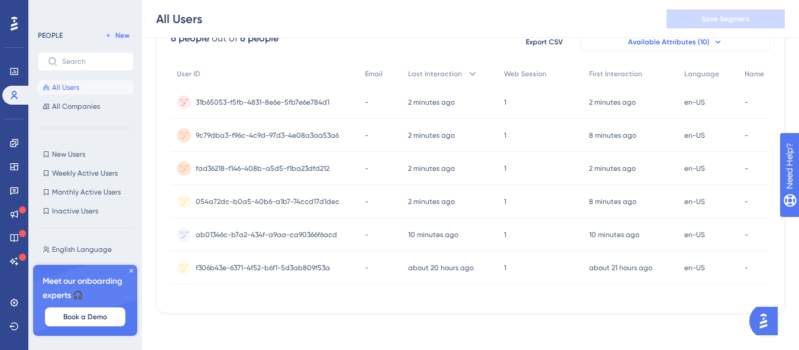
click at [720, 43] on icon at bounding box center [717, 41] width 9 height 9
click at [695, 46] on span "Available Attributes (10)" at bounding box center [669, 41] width 82 height 9
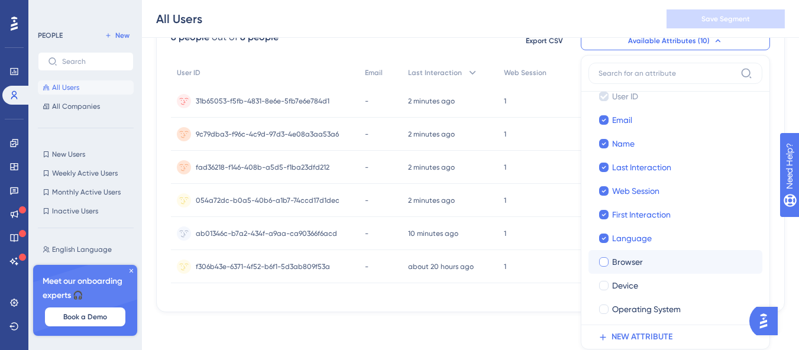
scroll to position [18, 0]
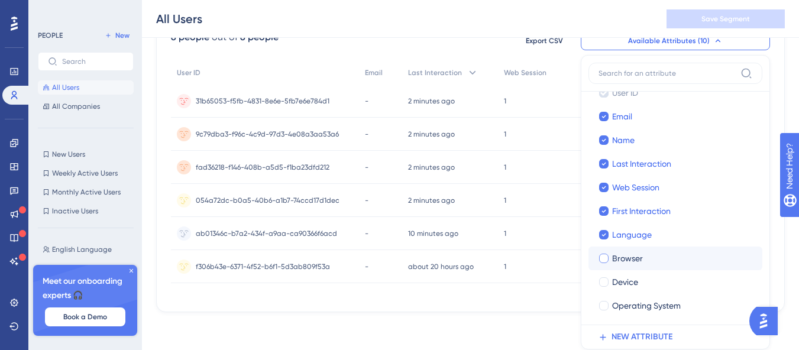
click at [647, 259] on div "Browser" at bounding box center [682, 258] width 141 height 14
checkbox input "true"
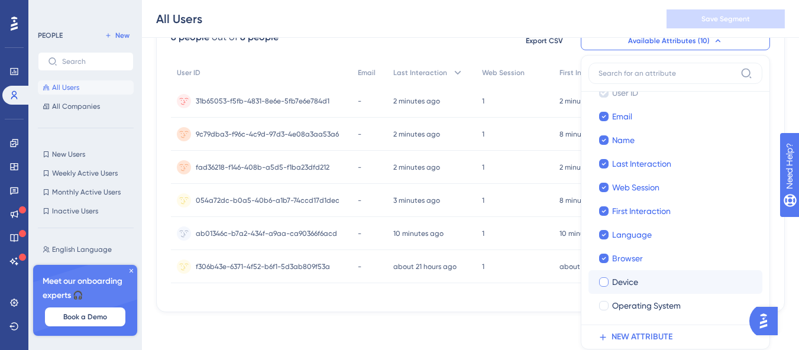
click at [642, 286] on div "Device" at bounding box center [682, 282] width 141 height 14
checkbox input "true"
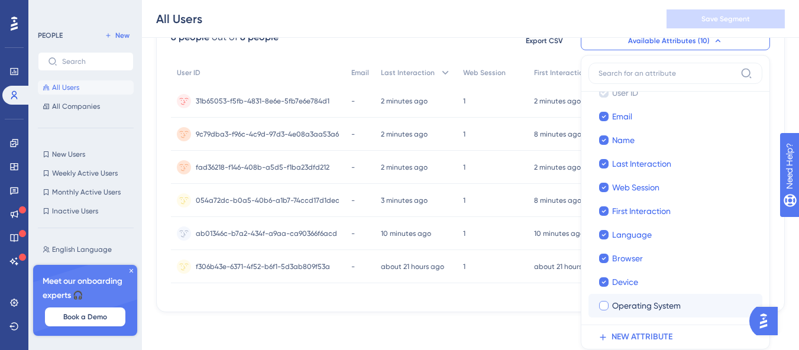
click at [644, 309] on span "Operating System" at bounding box center [646, 306] width 69 height 14
checkbox input "true"
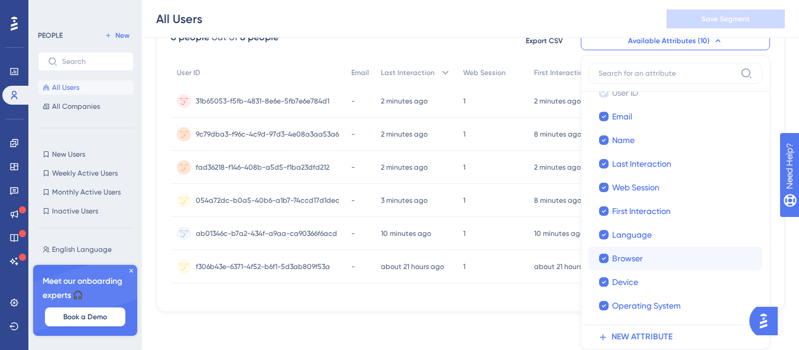
scroll to position [118, 0]
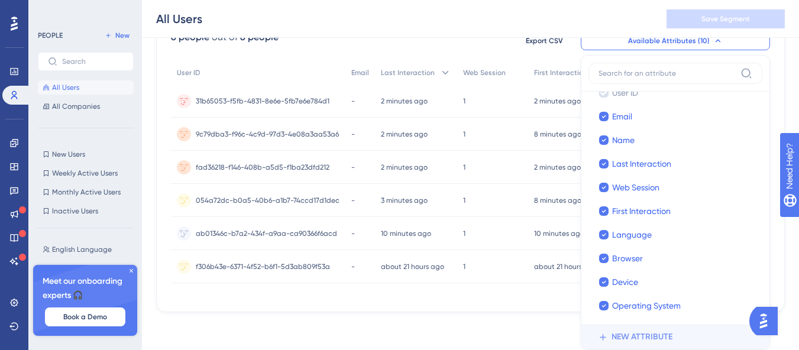
click at [653, 332] on span "NEW ATTRIBUTE" at bounding box center [642, 337] width 61 height 14
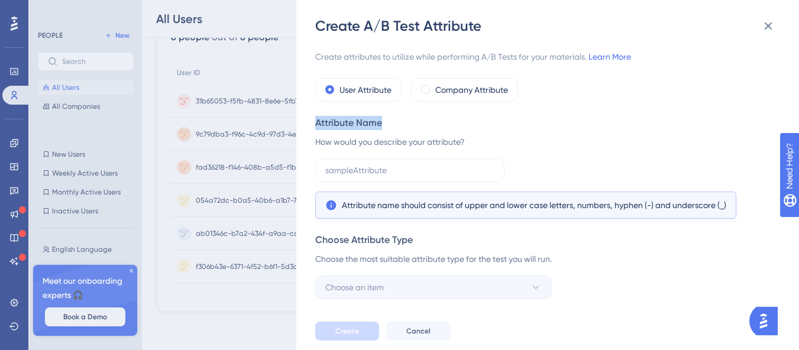
drag, startPoint x: 330, startPoint y: 120, endPoint x: 399, endPoint y: 120, distance: 69.2
click at [399, 120] on div "Attribute Name" at bounding box center [544, 123] width 458 height 14
click at [406, 134] on div "Attribute Name How would you describe your attribute? Attribute name should con…" at bounding box center [544, 167] width 458 height 103
drag, startPoint x: 319, startPoint y: 142, endPoint x: 447, endPoint y: 143, distance: 127.2
click at [447, 143] on div "How would you describe your attribute?" at bounding box center [544, 142] width 458 height 14
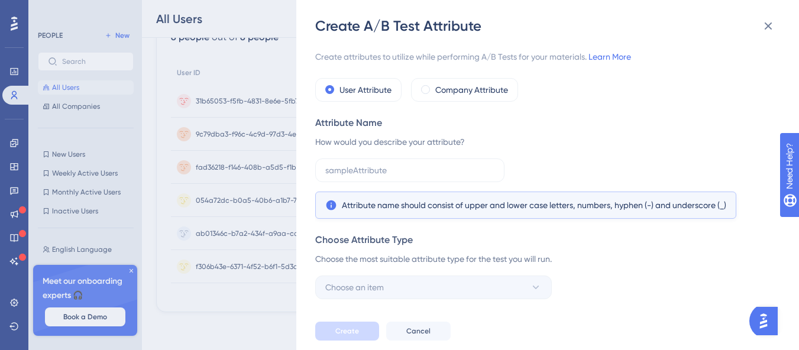
click at [457, 143] on div "How would you describe your attribute?" at bounding box center [544, 142] width 458 height 14
click at [340, 171] on input "text" at bounding box center [409, 170] width 169 height 13
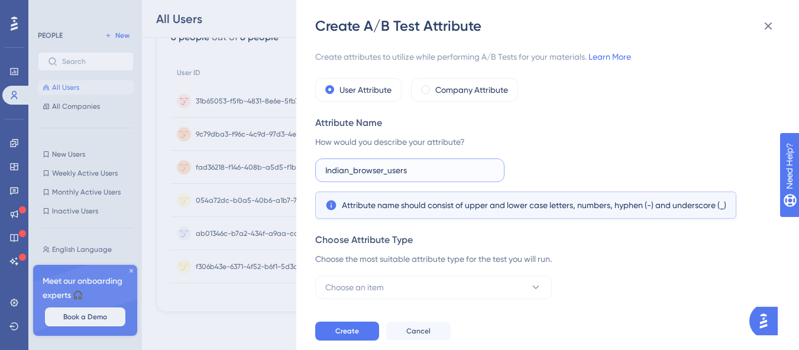
type input "Indian_browser_users"
click at [571, 137] on div "How would you describe your attribute?" at bounding box center [544, 142] width 458 height 14
click at [401, 285] on button "Choose an item" at bounding box center [433, 288] width 237 height 24
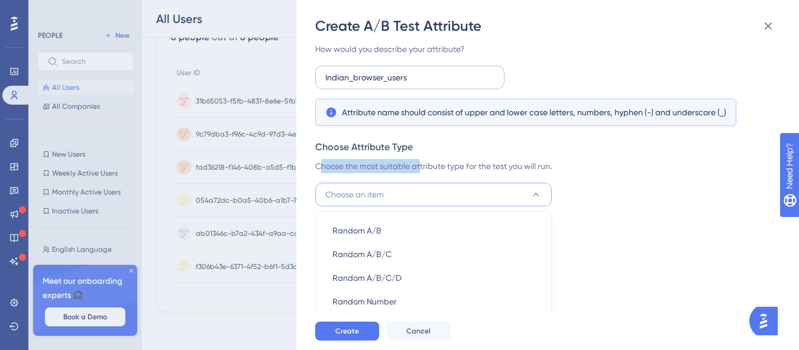
drag, startPoint x: 319, startPoint y: 166, endPoint x: 429, endPoint y: 166, distance: 109.4
click at [426, 167] on div "Choose the most suitable attribute type for the test you will run." at bounding box center [544, 166] width 458 height 14
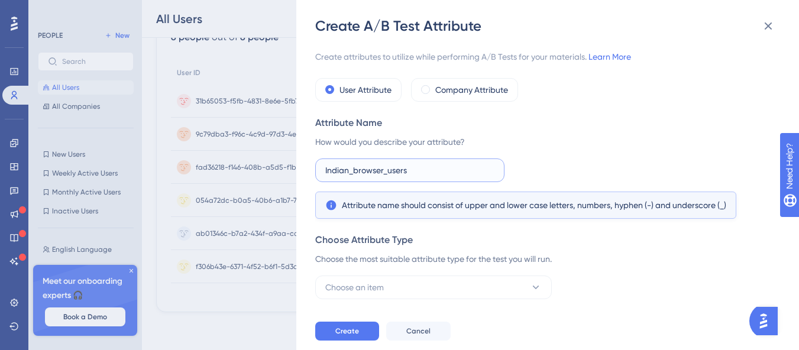
click at [431, 166] on input "Indian_browser_users" at bounding box center [409, 170] width 169 height 13
click at [440, 93] on label "Company Attribute" at bounding box center [471, 90] width 73 height 14
click at [374, 266] on div "Choose the most suitable attribute type for the test you will run." at bounding box center [544, 259] width 458 height 14
click at [377, 280] on span "Choose an item" at bounding box center [354, 287] width 59 height 14
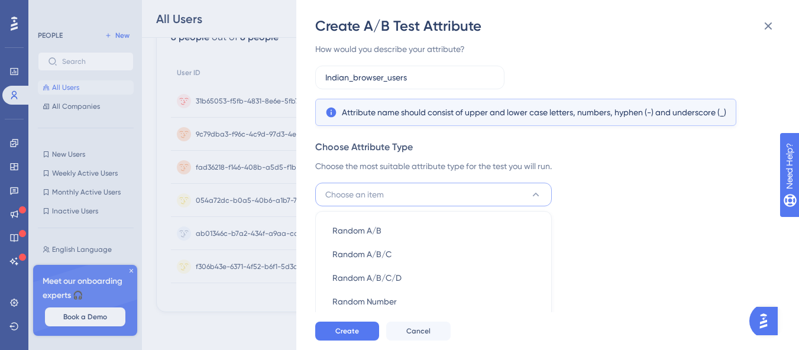
click at [596, 242] on div "Create attributes to utilize while performing A/B Tests for your materials. Lea…" at bounding box center [553, 173] width 477 height 277
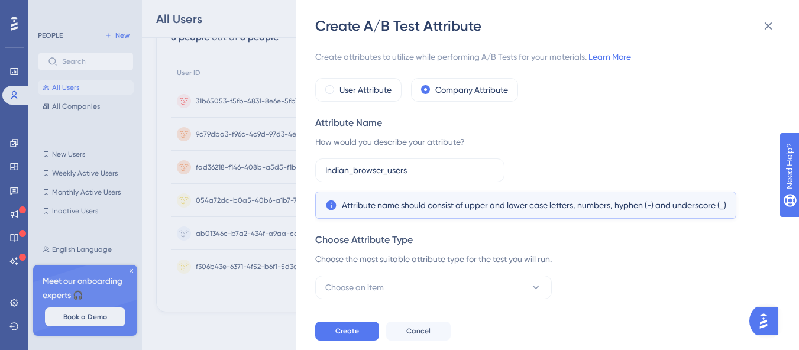
scroll to position [0, 0]
click at [363, 91] on label "User Attribute" at bounding box center [366, 90] width 52 height 14
click at [408, 336] on span "Cancel" at bounding box center [418, 331] width 24 height 9
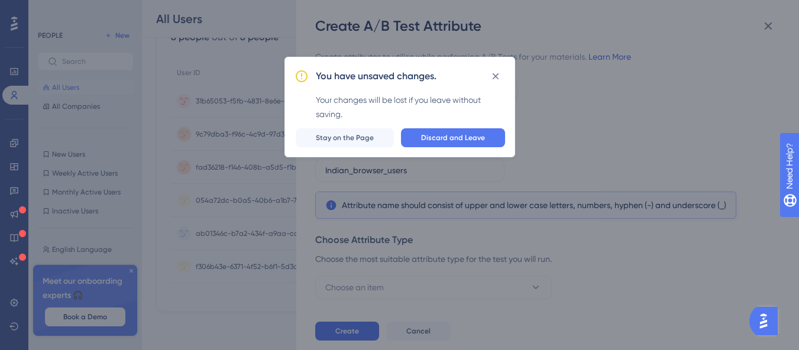
scroll to position [109, 0]
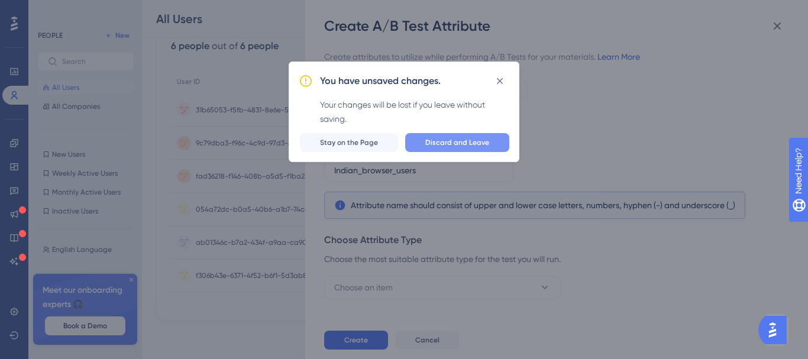
click at [464, 143] on span "Discard and Leave" at bounding box center [457, 142] width 64 height 9
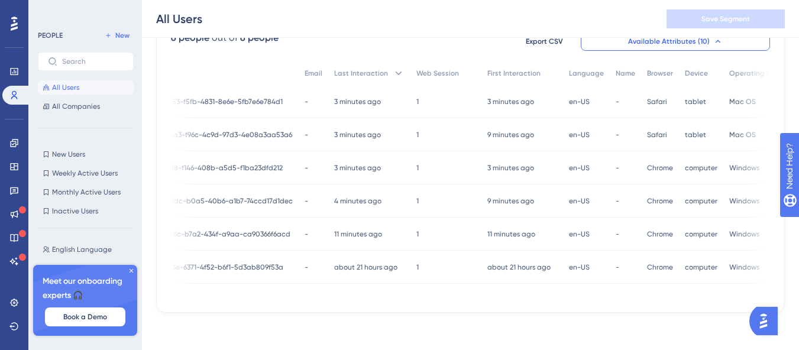
scroll to position [0, 60]
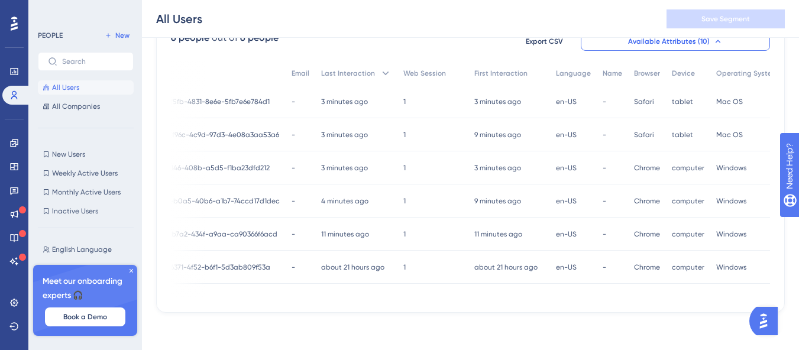
click at [129, 270] on icon at bounding box center [131, 270] width 7 height 7
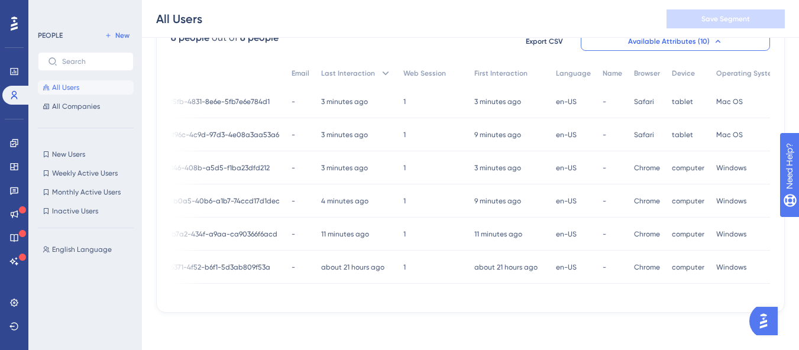
click at [221, 257] on div "f306b43e-6371-4f52-b6f1-5d3ab809f53a f306b43e-6371-4f52-b6f1-5d3ab809f53a" at bounding box center [203, 267] width 134 height 33
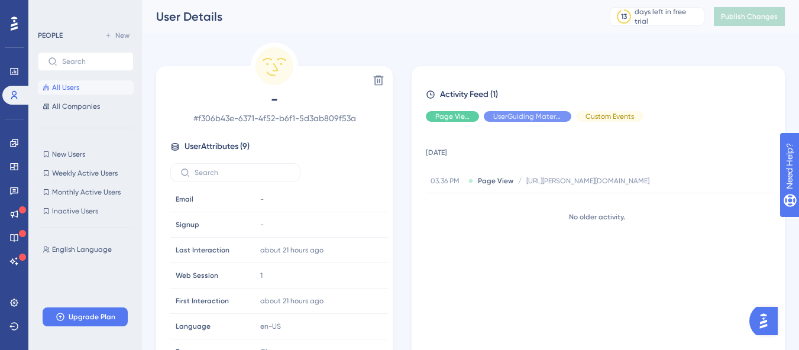
click at [79, 86] on button "All Users" at bounding box center [86, 87] width 96 height 14
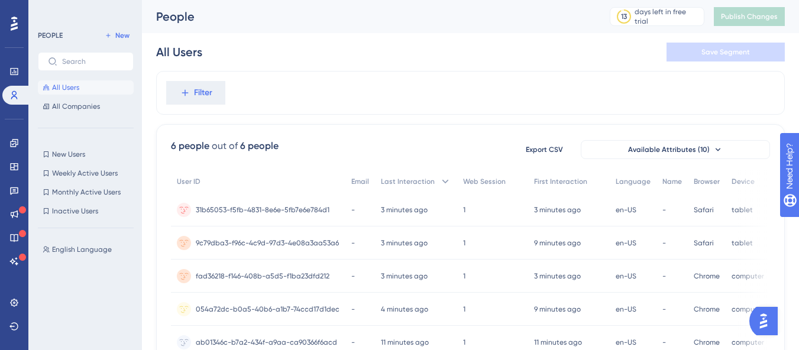
click at [294, 94] on div "Filter" at bounding box center [470, 93] width 629 height 44
click at [127, 30] on button "New" at bounding box center [117, 35] width 33 height 14
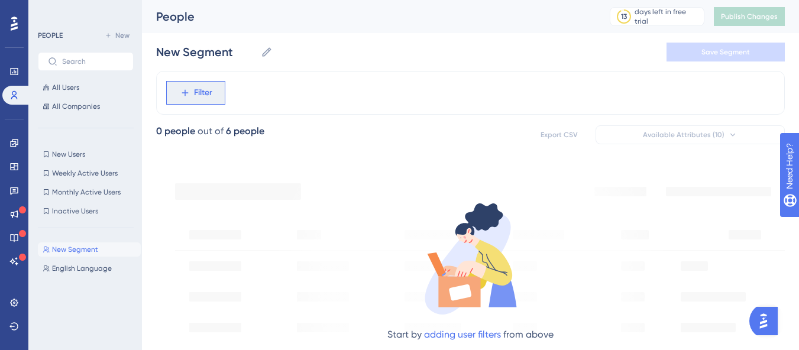
click at [202, 89] on span "Filter" at bounding box center [203, 93] width 18 height 14
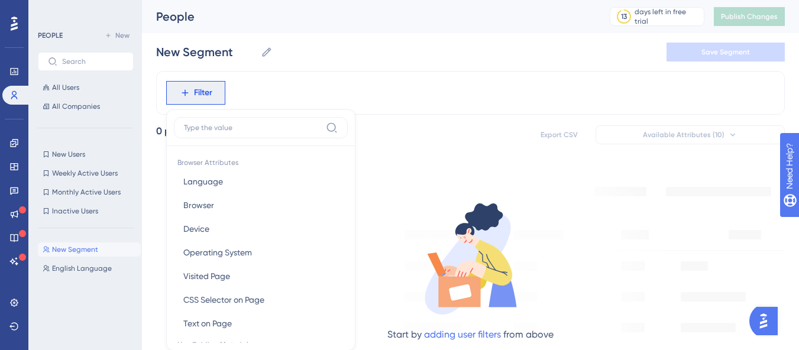
scroll to position [55, 0]
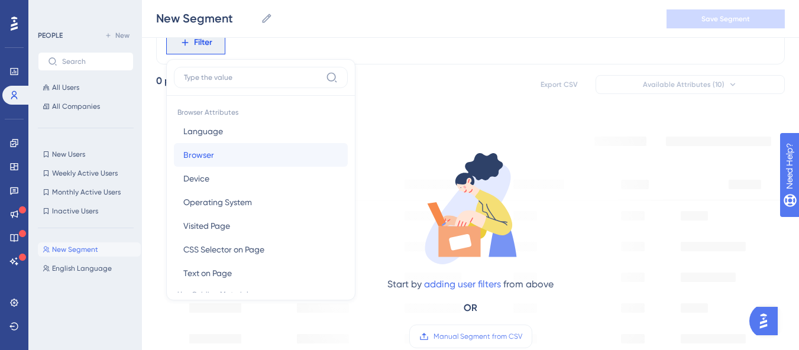
click at [211, 159] on span "Browser" at bounding box center [198, 155] width 31 height 14
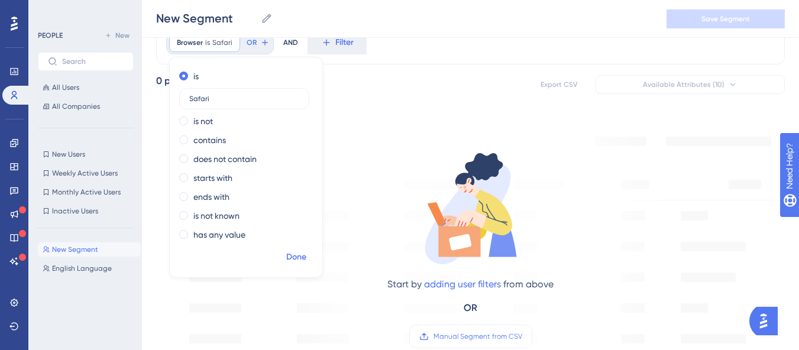
type input "Safari"
click at [292, 260] on span "Done" at bounding box center [296, 257] width 20 height 14
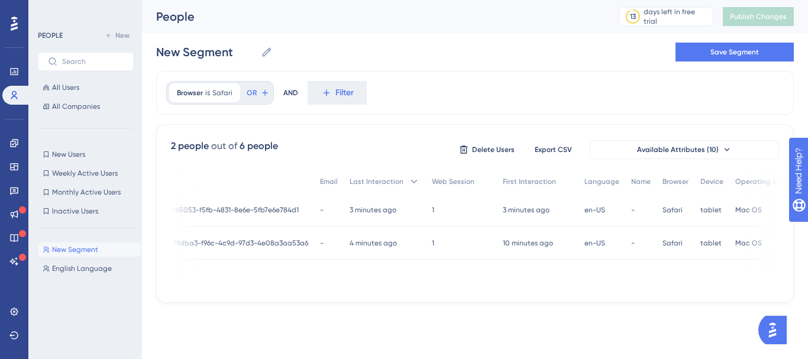
scroll to position [0, 46]
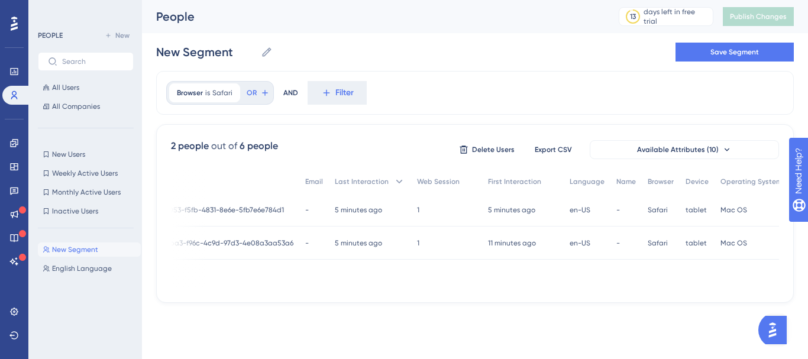
click at [773, 335] on img "Open AI Assistant Launcher" at bounding box center [772, 329] width 21 height 21
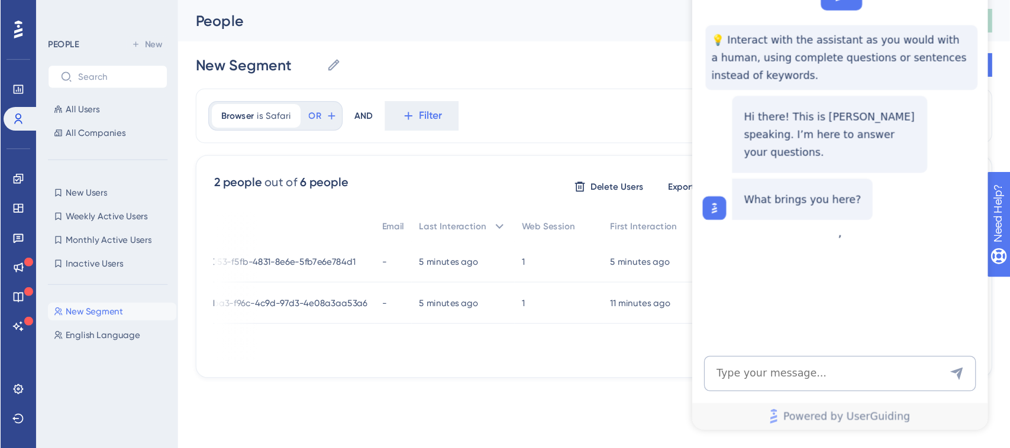
scroll to position [0, 0]
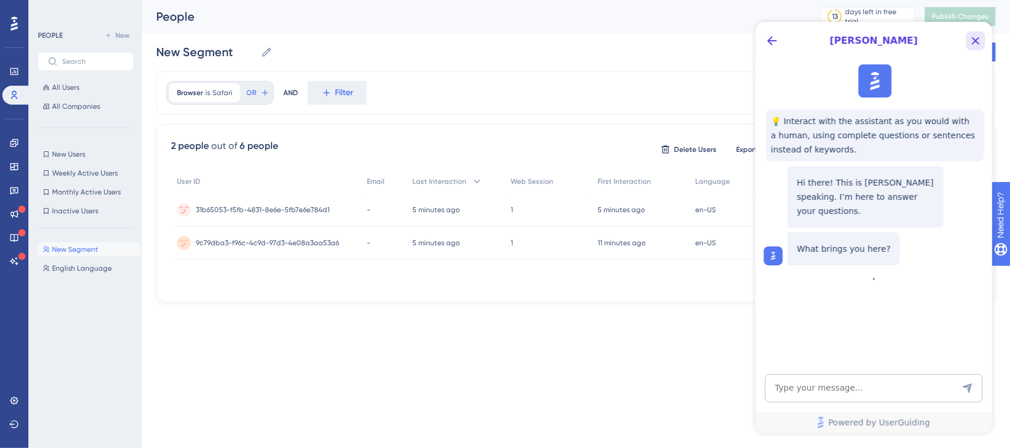
click at [808, 35] on icon "Close Button" at bounding box center [975, 40] width 14 height 14
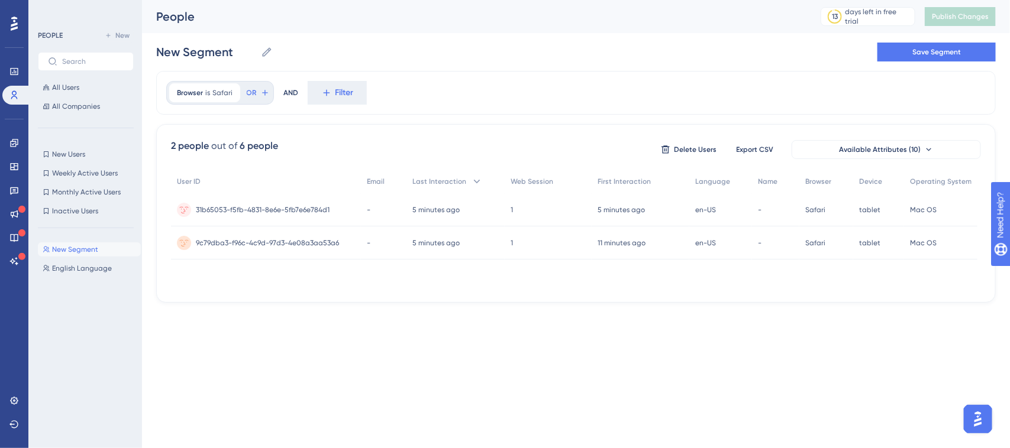
click at [767, 311] on div "Performance Users Engagement Widgets Feedback Product Updates Knowledge Base AI…" at bounding box center [576, 161] width 868 height 322
click at [702, 0] on html "Performance Users Engagement Widgets Feedback Product Updates Knowledge Base AI…" at bounding box center [505, 0] width 1010 height 0
click at [619, 300] on div "2 people out of 6 people Delete Users Export CSV Available Attributes (10) User…" at bounding box center [575, 213] width 839 height 179
